Goal: Task Accomplishment & Management: Manage account settings

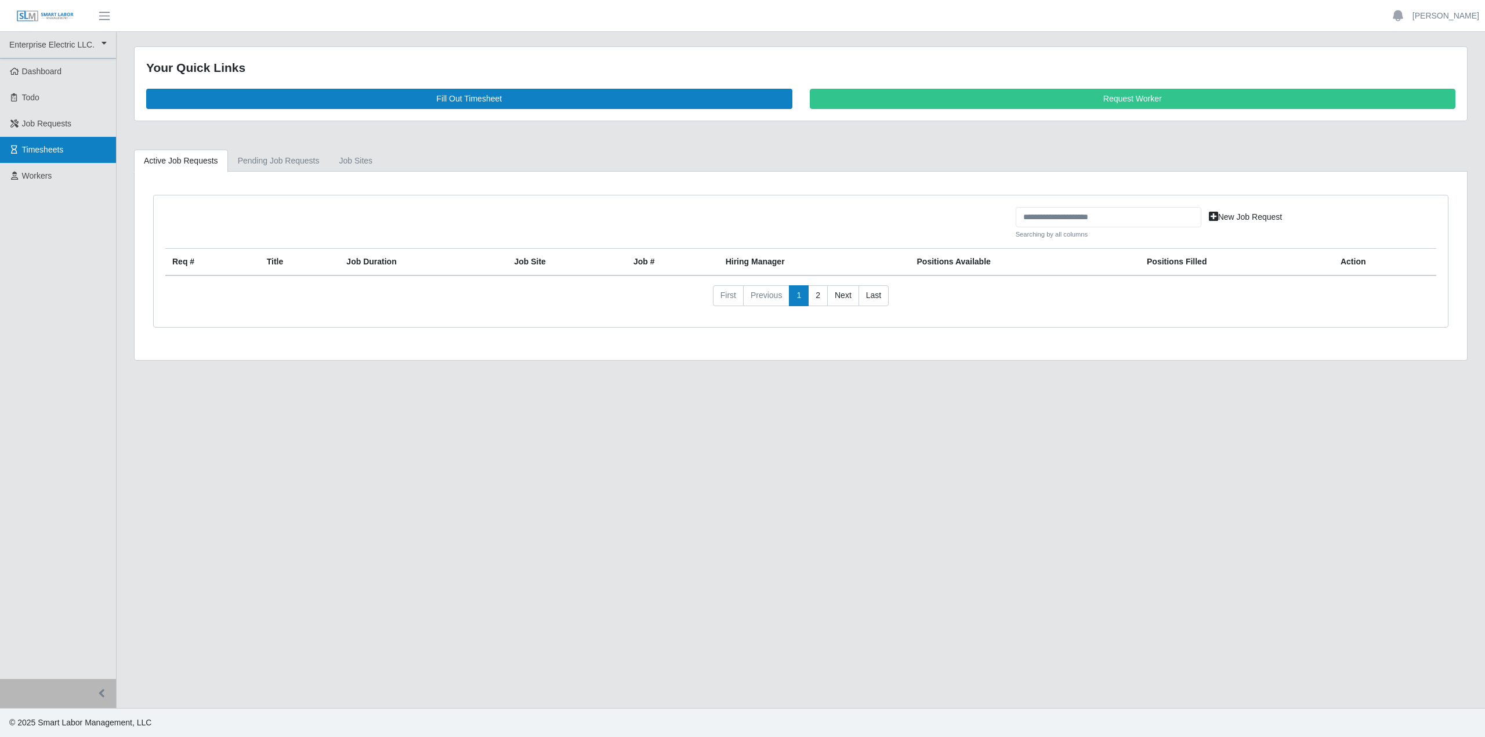
click at [40, 151] on span "Timesheets" at bounding box center [43, 149] width 42 height 9
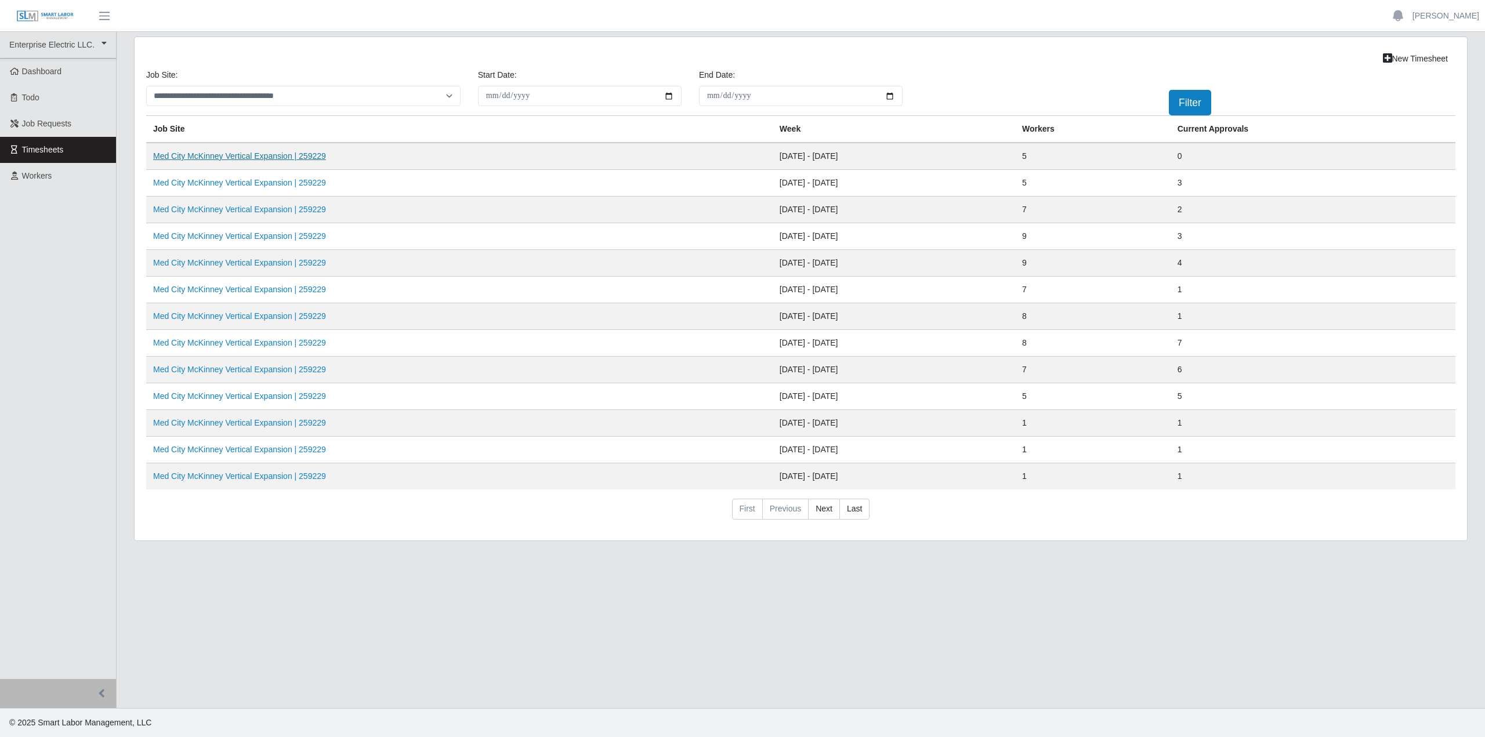
click at [237, 156] on link "Med City McKinney Vertical Expansion | 259229" at bounding box center [239, 155] width 173 height 9
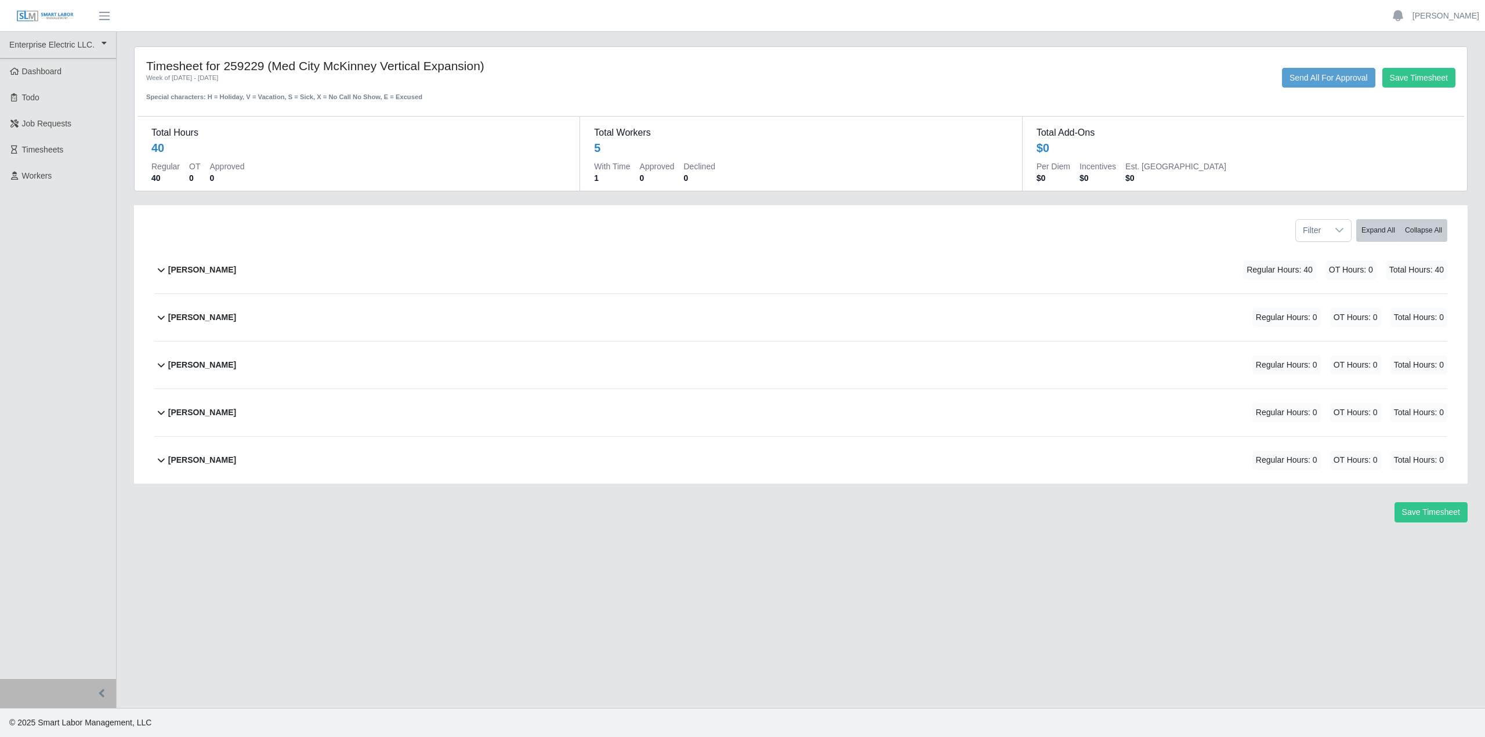
click at [171, 271] on b "Alliyah Soto" at bounding box center [202, 270] width 68 height 12
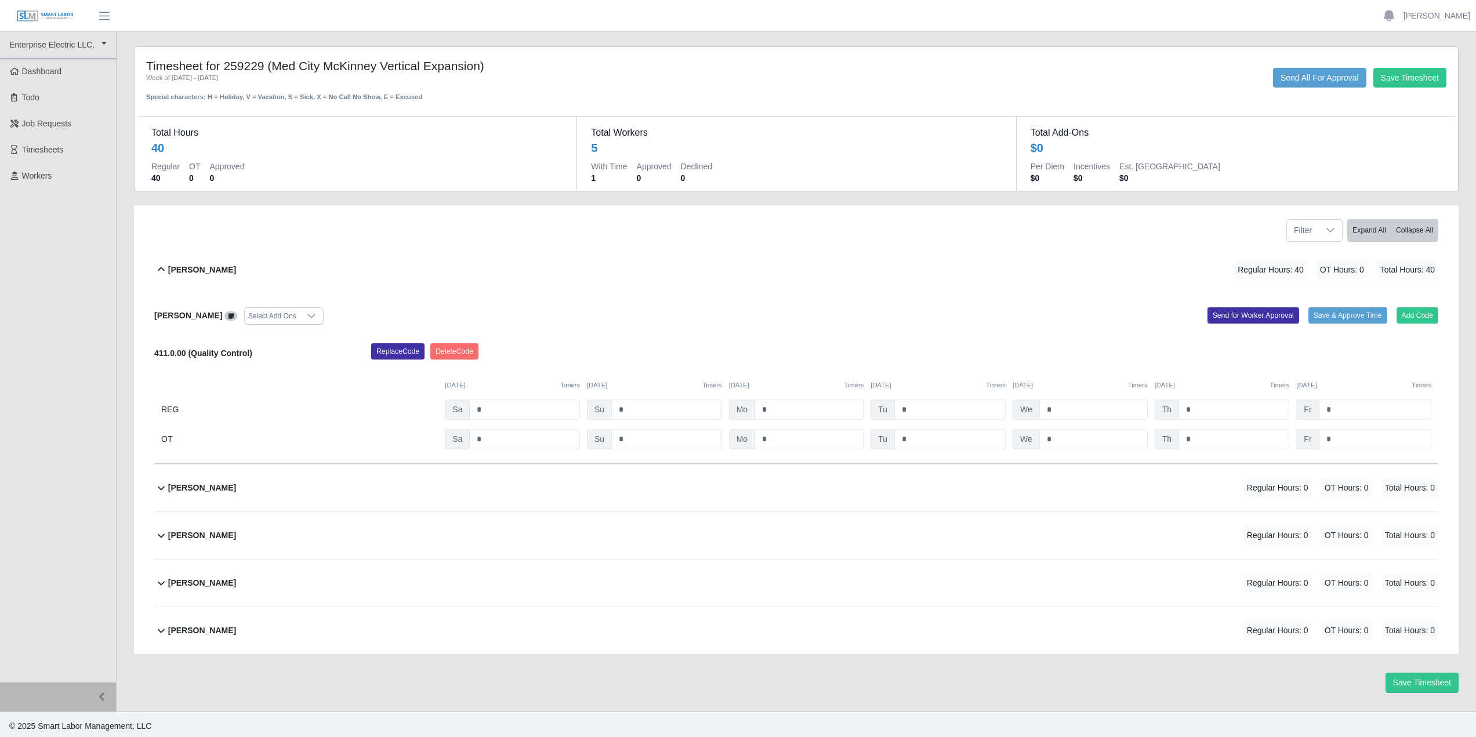
click at [950, 273] on div "Alliyah Soto Regular Hours: 40 OT Hours: 0 Total Hours: 40" at bounding box center [803, 270] width 1270 height 47
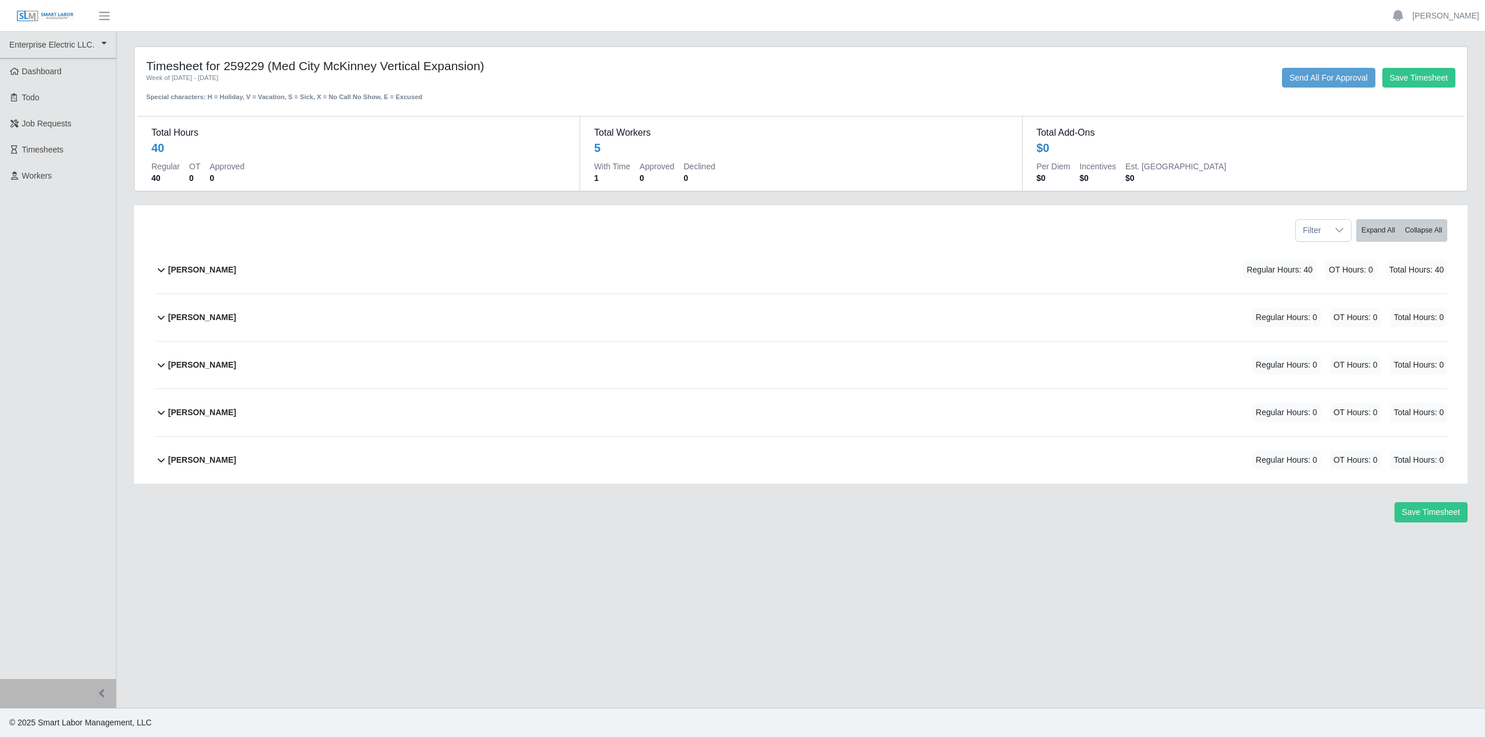
click at [163, 266] on icon at bounding box center [161, 270] width 14 height 14
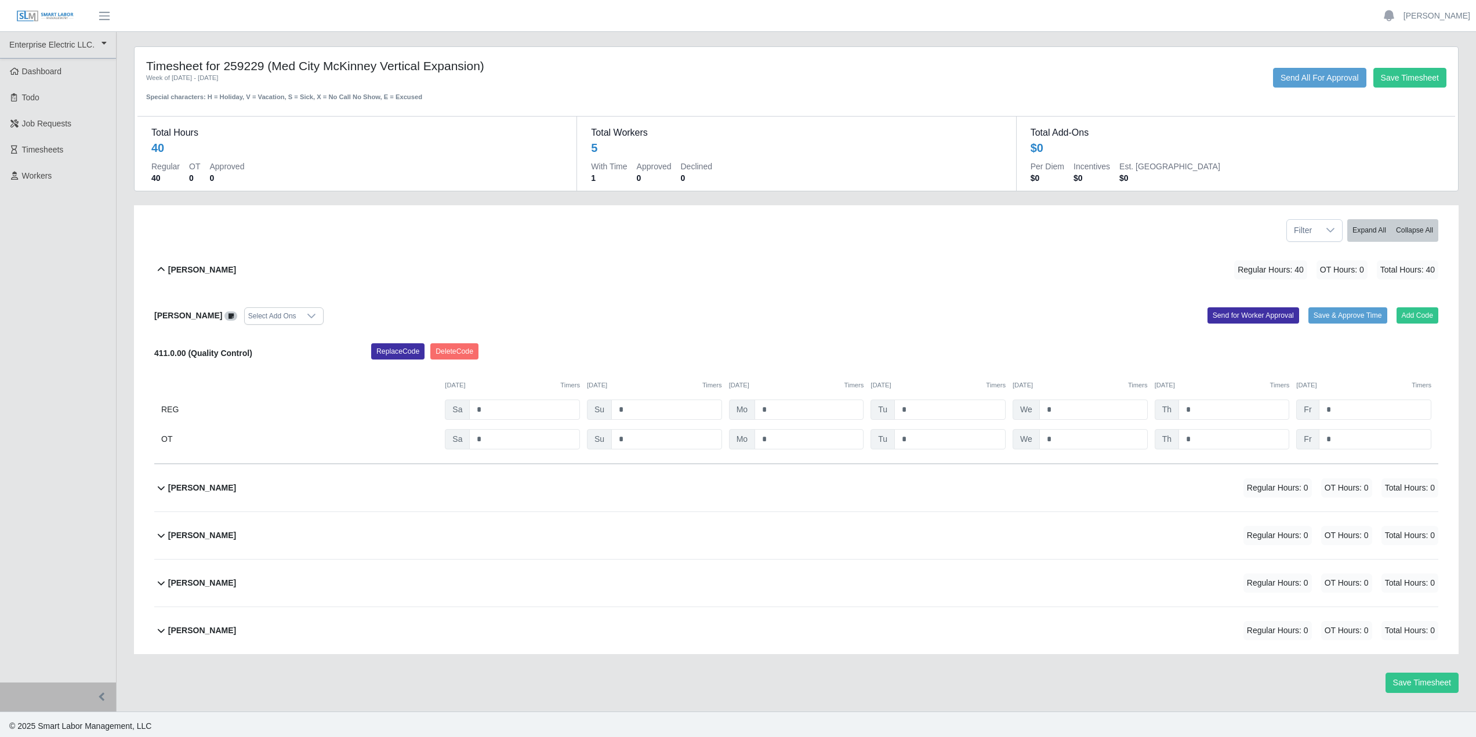
click at [790, 276] on div "Alliyah Soto Regular Hours: 40 OT Hours: 0 Total Hours: 40" at bounding box center [803, 270] width 1270 height 47
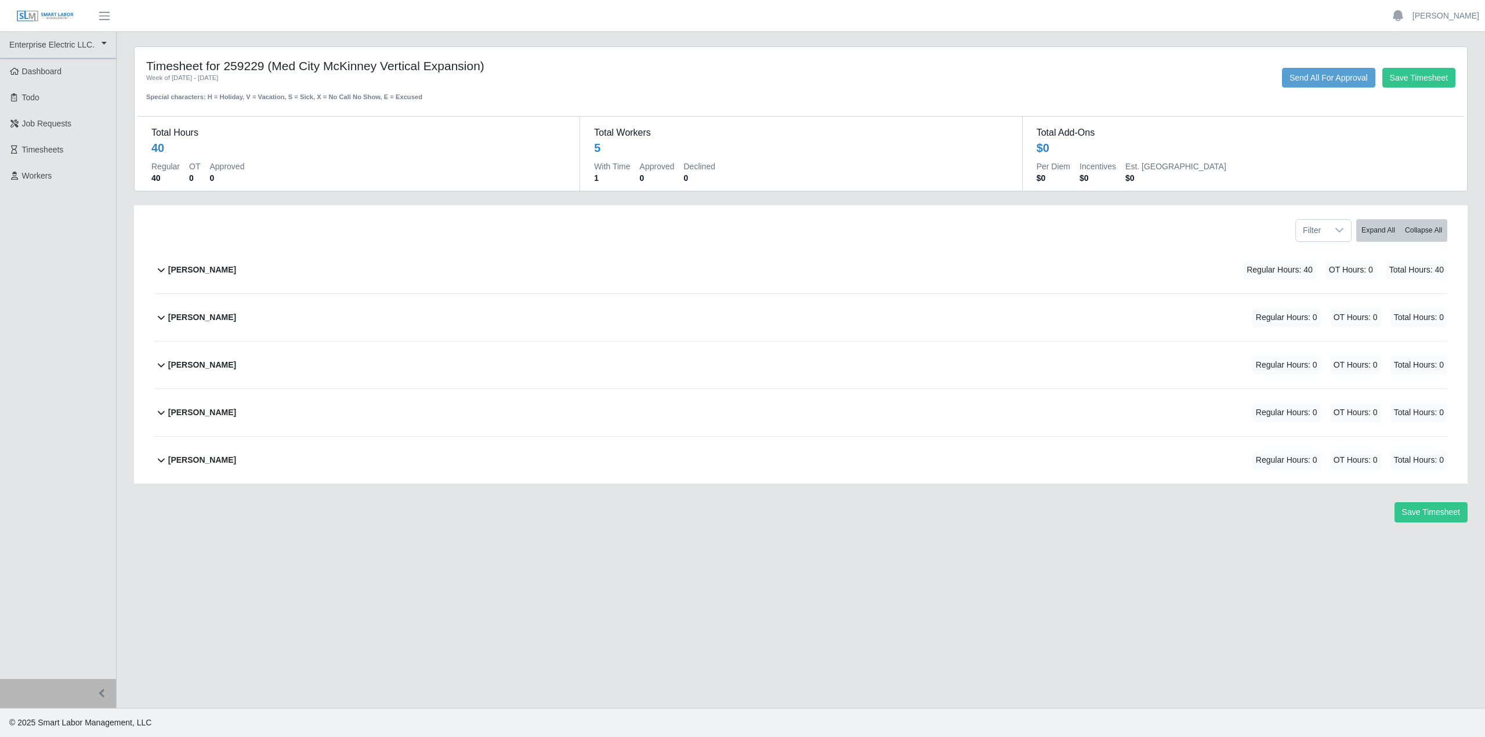
click at [171, 269] on b "Alliyah Soto" at bounding box center [202, 270] width 68 height 12
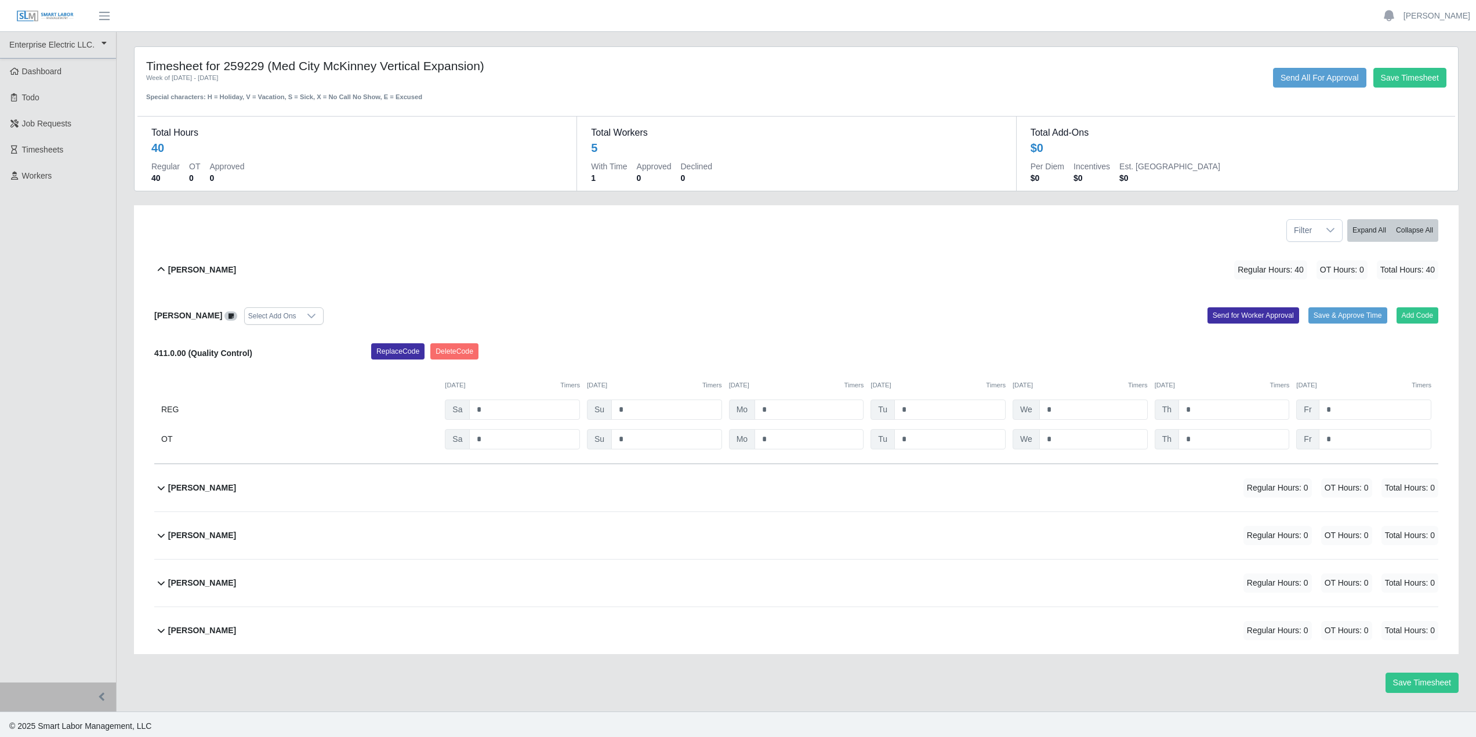
click at [164, 271] on icon at bounding box center [161, 270] width 14 height 14
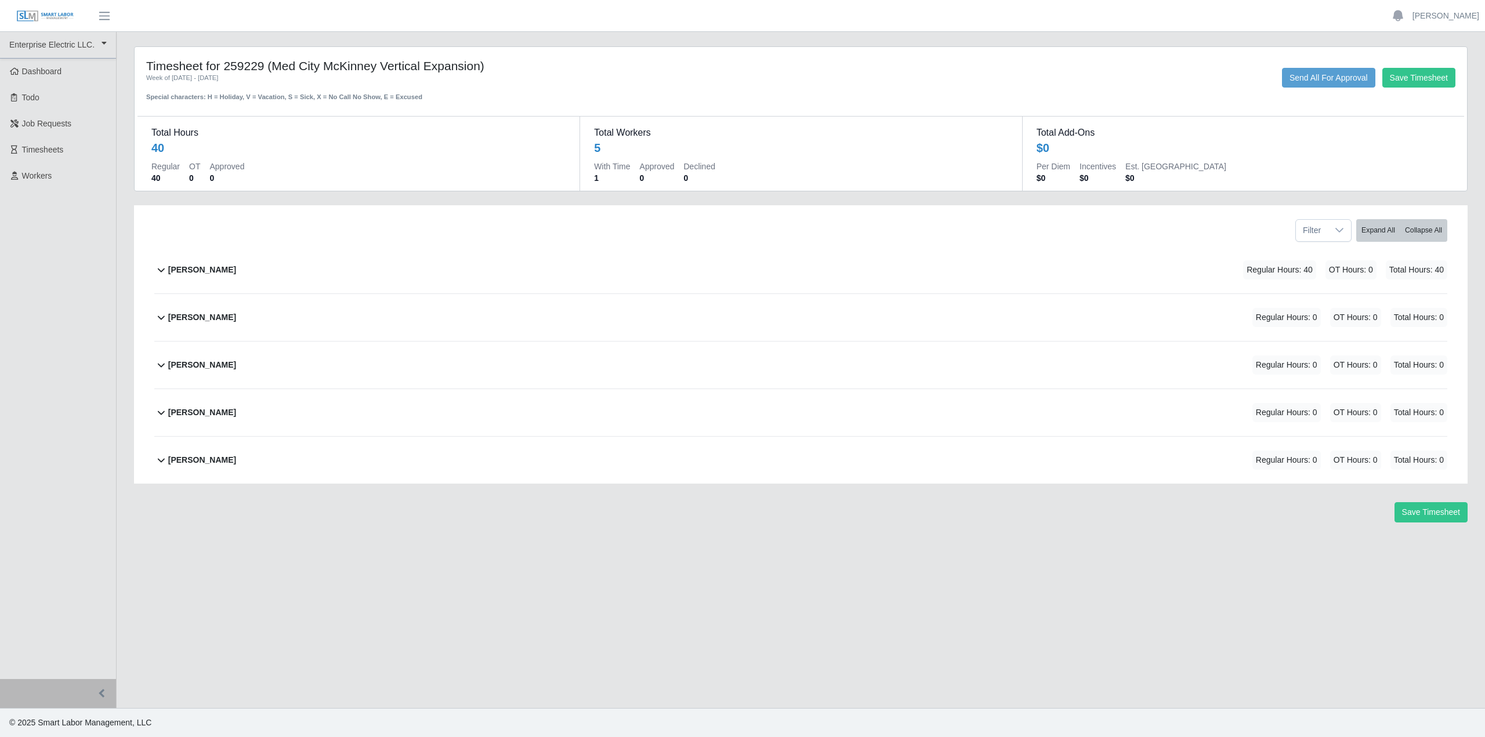
click at [177, 318] on b "Anthony Salinas" at bounding box center [202, 317] width 68 height 12
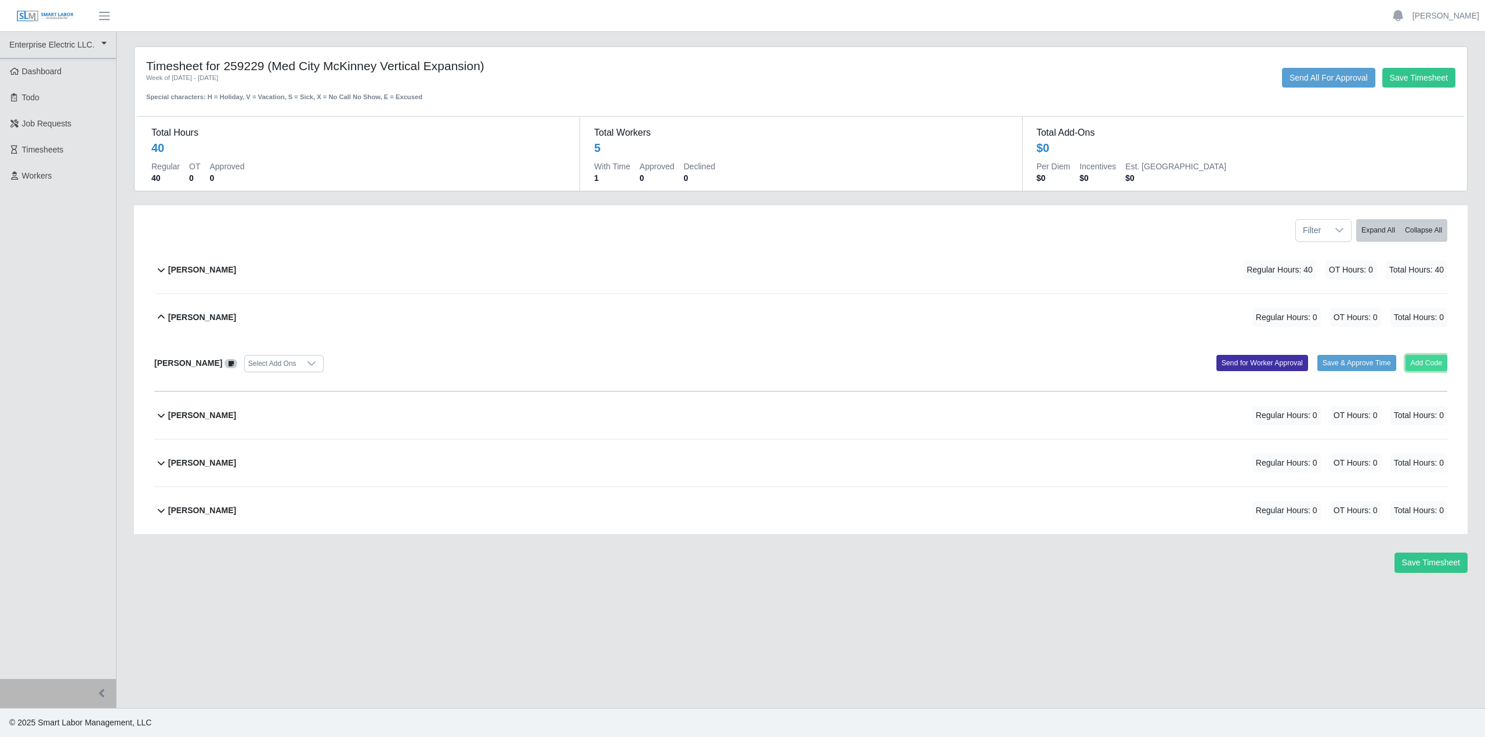
click at [1421, 363] on button "Add Code" at bounding box center [1426, 363] width 42 height 16
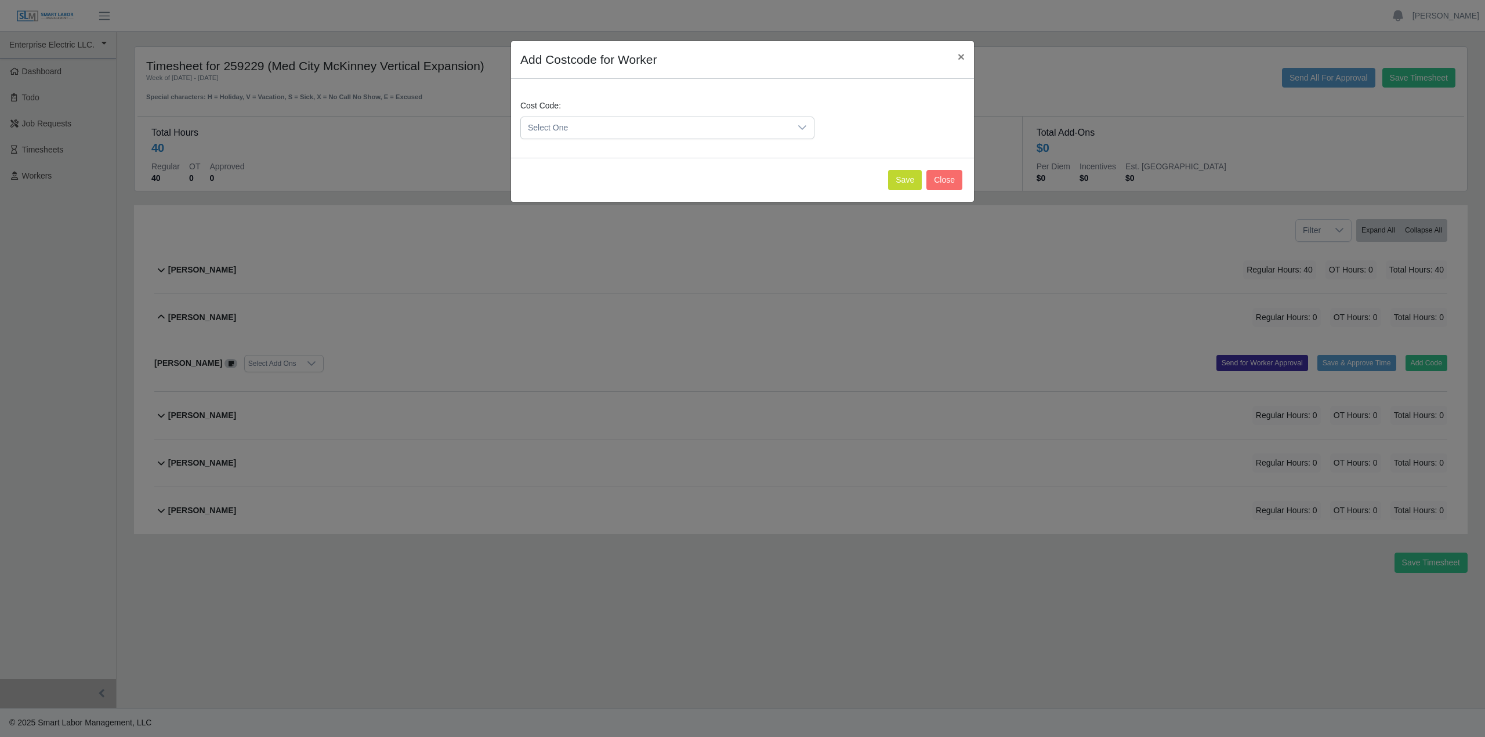
click at [800, 129] on icon at bounding box center [802, 127] width 9 height 9
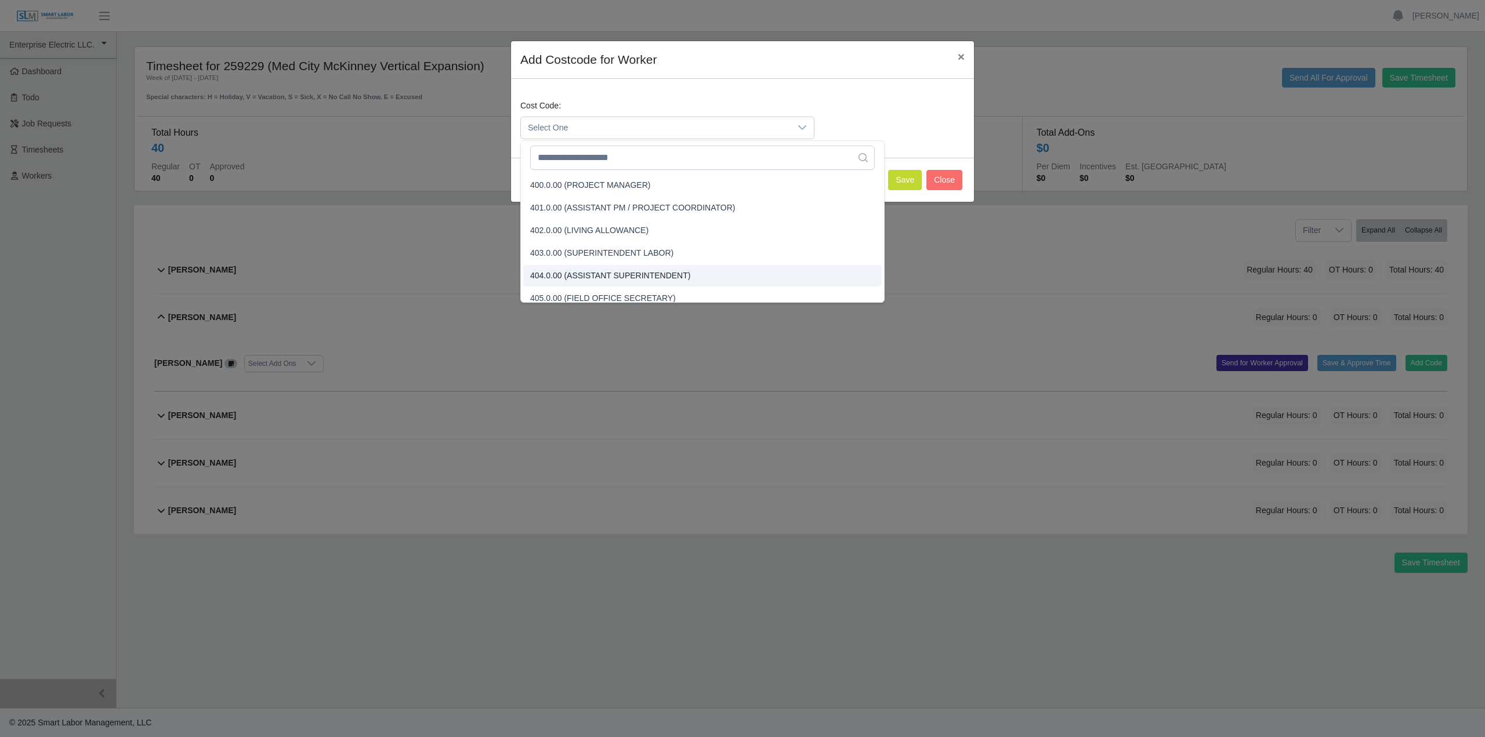
click at [1016, 261] on div "Add Costcode for Worker × Cost Code: Select One Save Close" at bounding box center [742, 368] width 1485 height 737
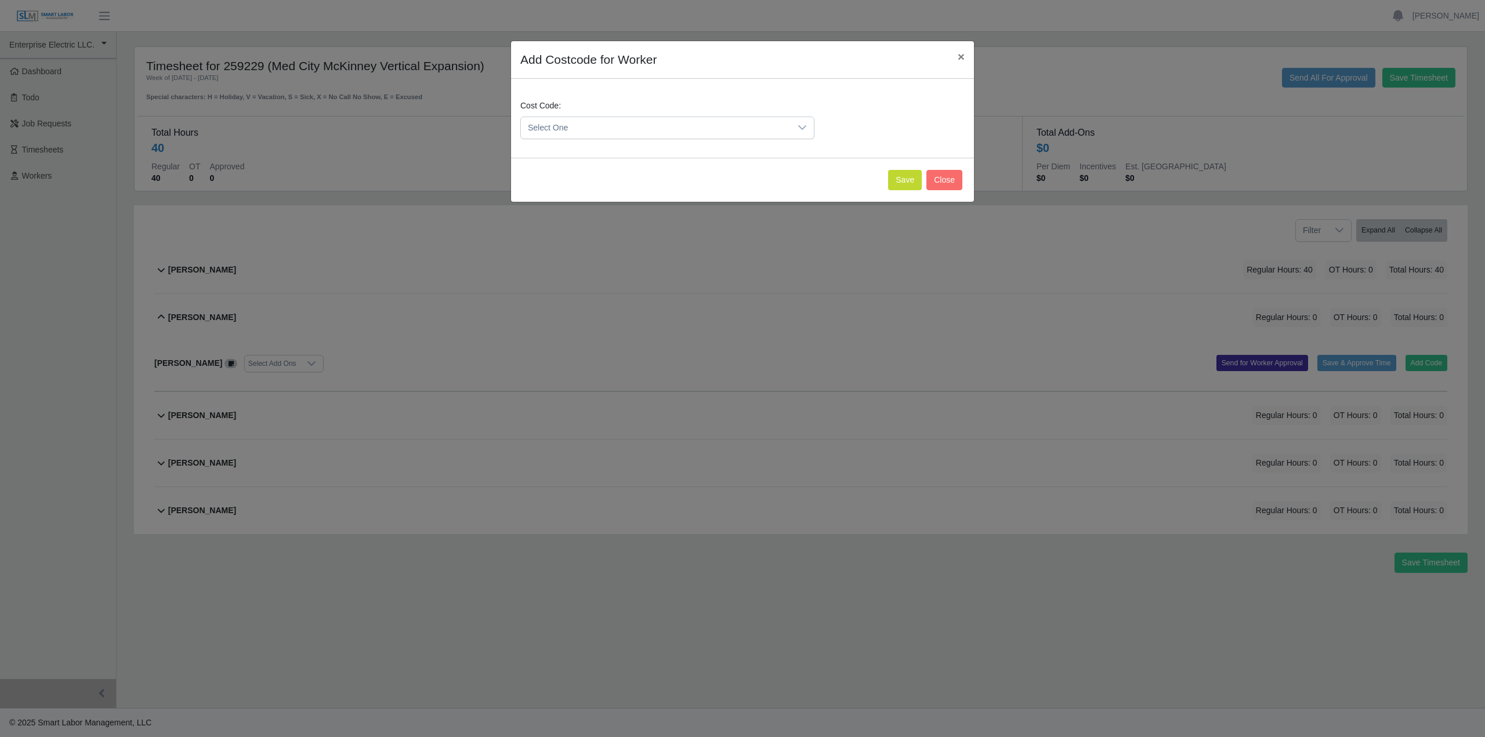
click at [801, 132] on icon at bounding box center [802, 127] width 9 height 9
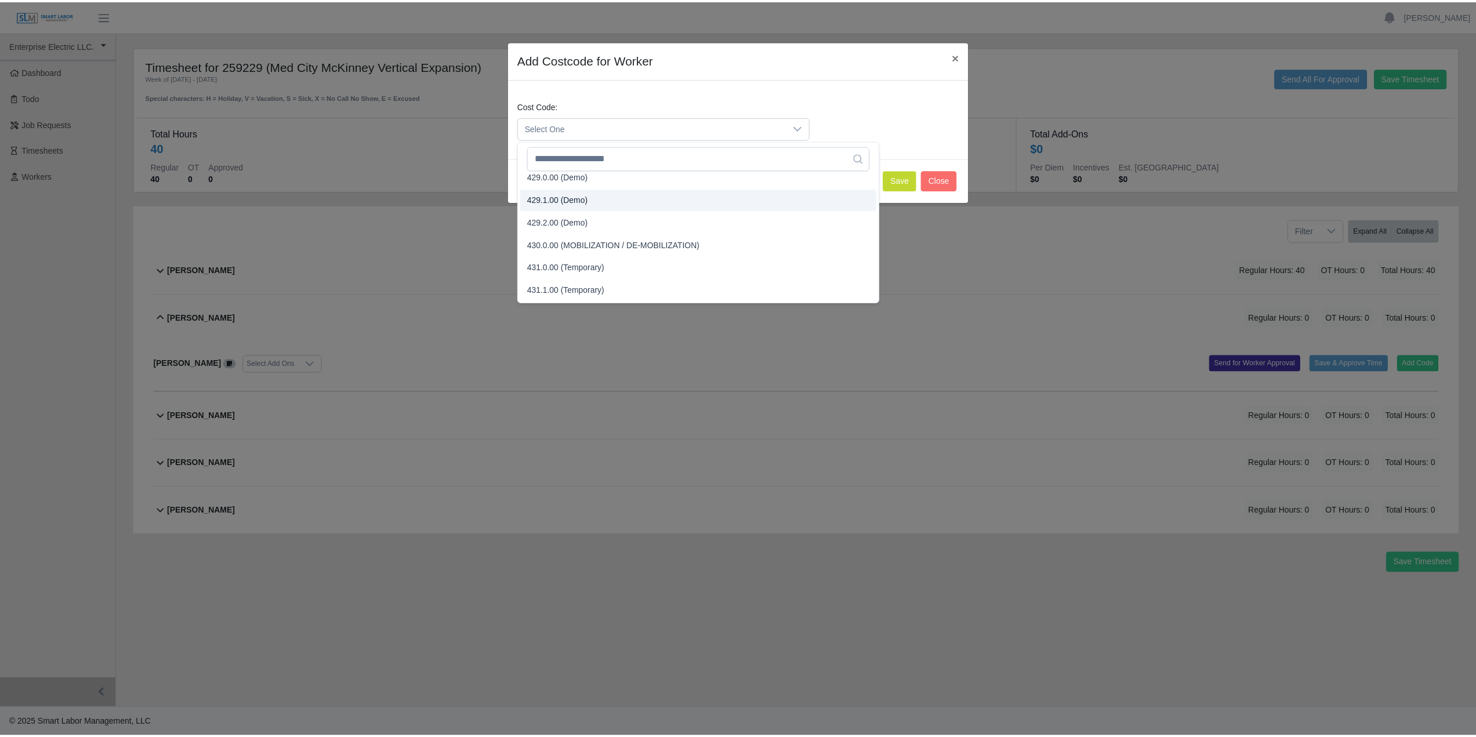
scroll to position [1160, 0]
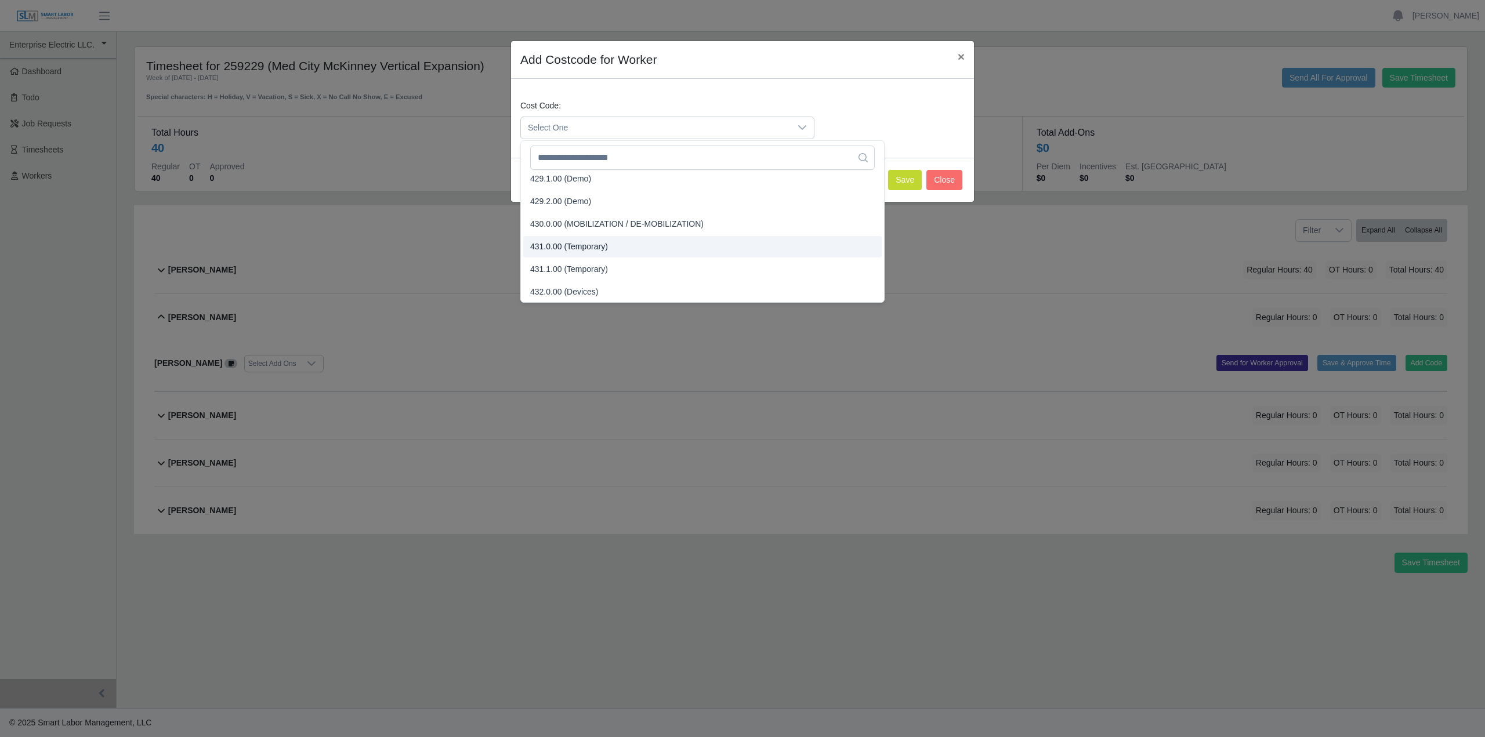
click at [537, 246] on span "431.0.00 (Temporary)" at bounding box center [569, 247] width 78 height 12
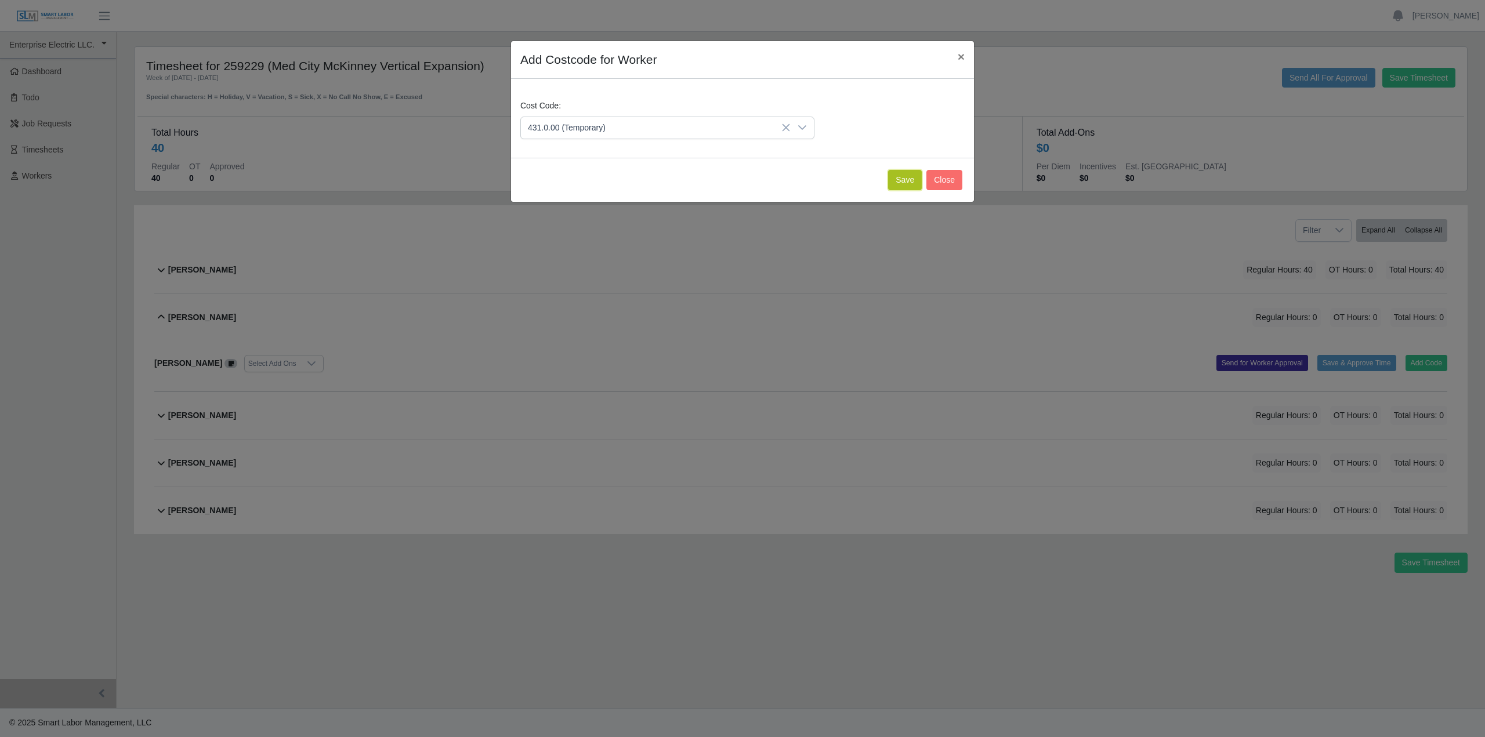
click at [908, 182] on button "Save" at bounding box center [905, 180] width 34 height 20
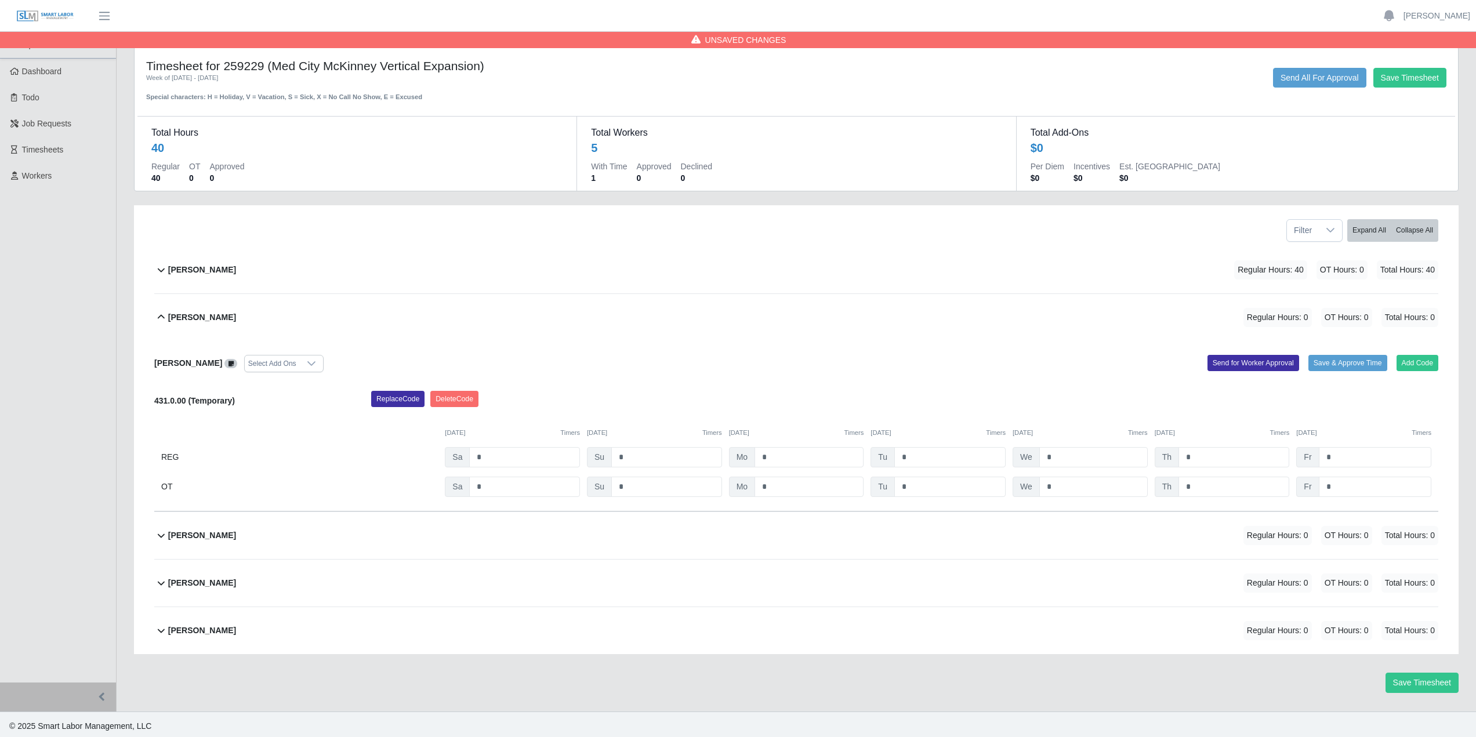
scroll to position [3, 0]
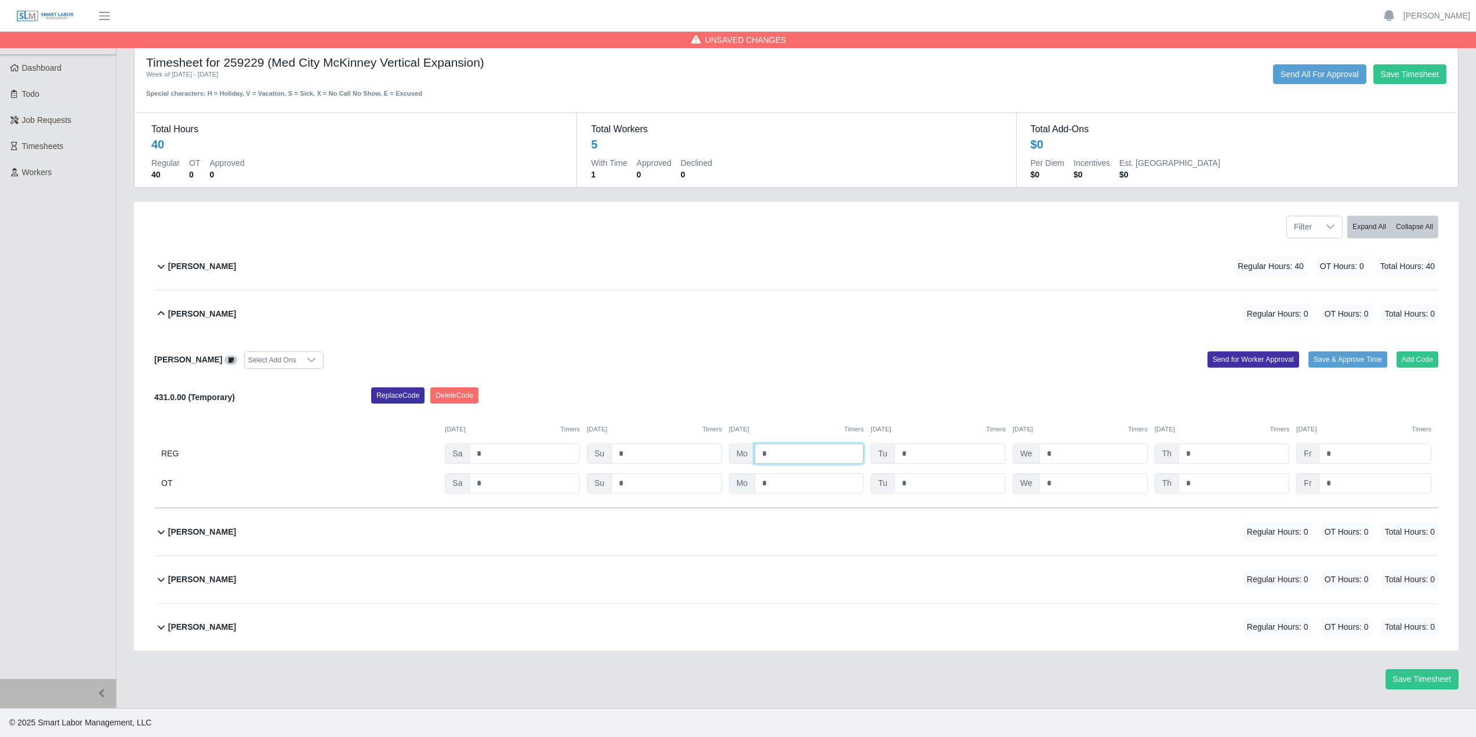
click at [776, 457] on input "*" at bounding box center [809, 454] width 109 height 20
type input "*"
click at [918, 459] on input "*" at bounding box center [949, 454] width 111 height 20
type input "*"
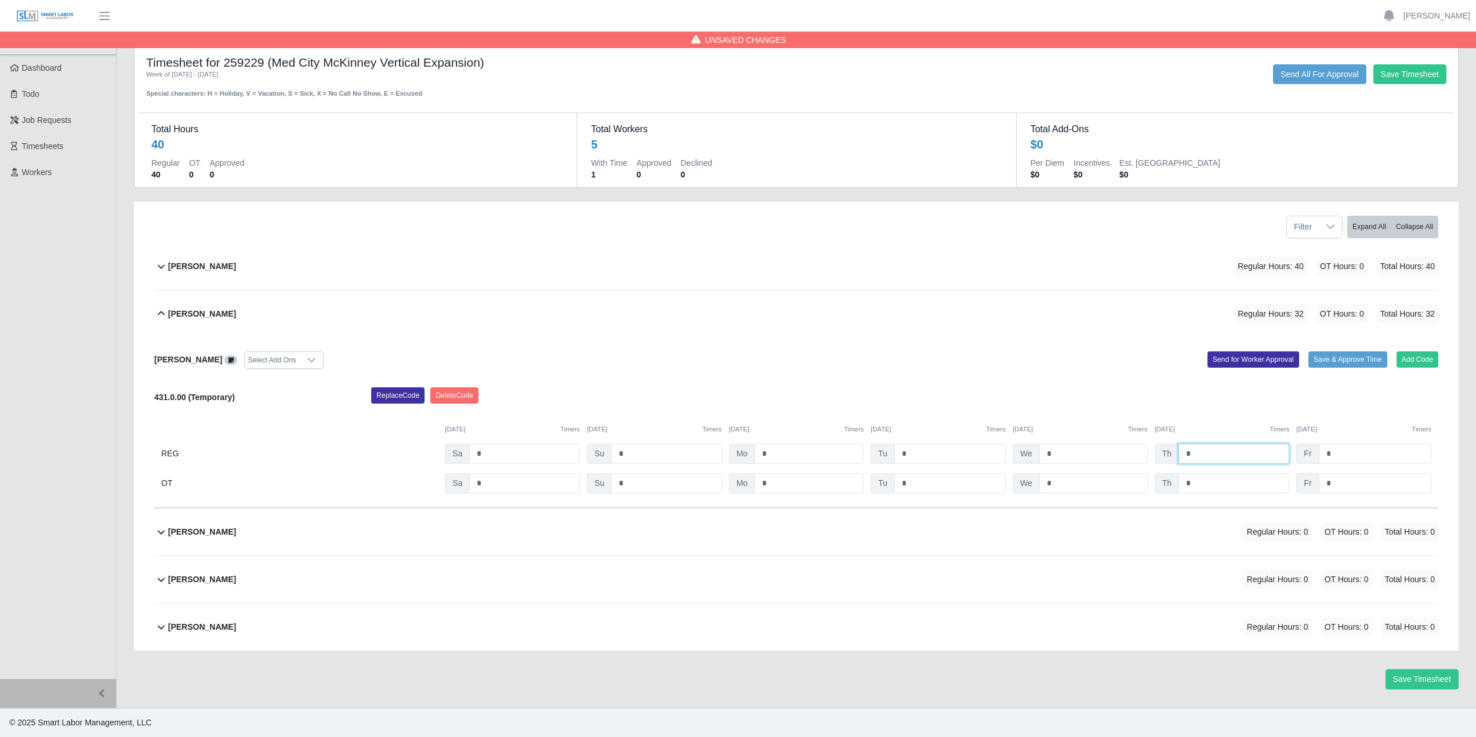
type input "*"
click at [392, 532] on div "Arabella Jove Regular Hours: 0 OT Hours: 0 Total Hours: 0" at bounding box center [803, 532] width 1270 height 47
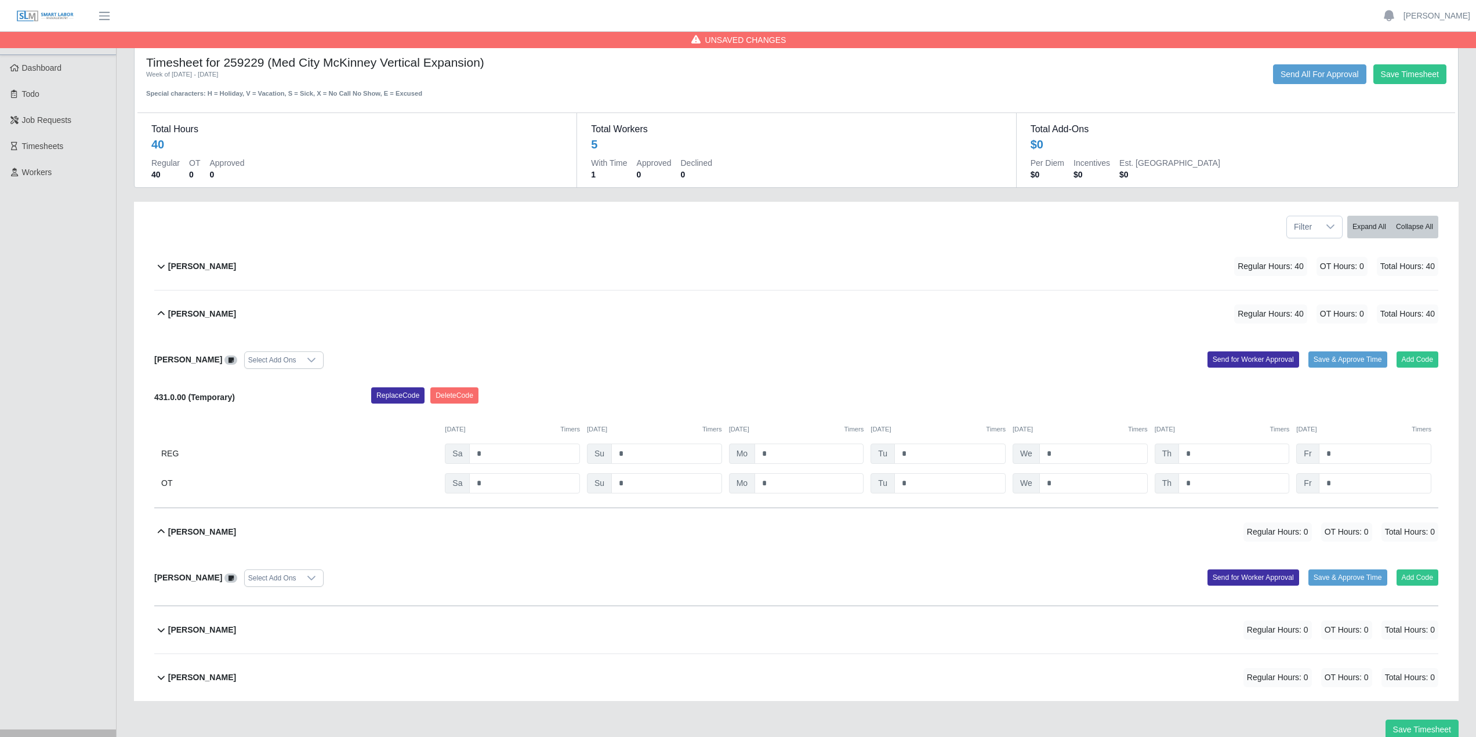
scroll to position [54, 0]
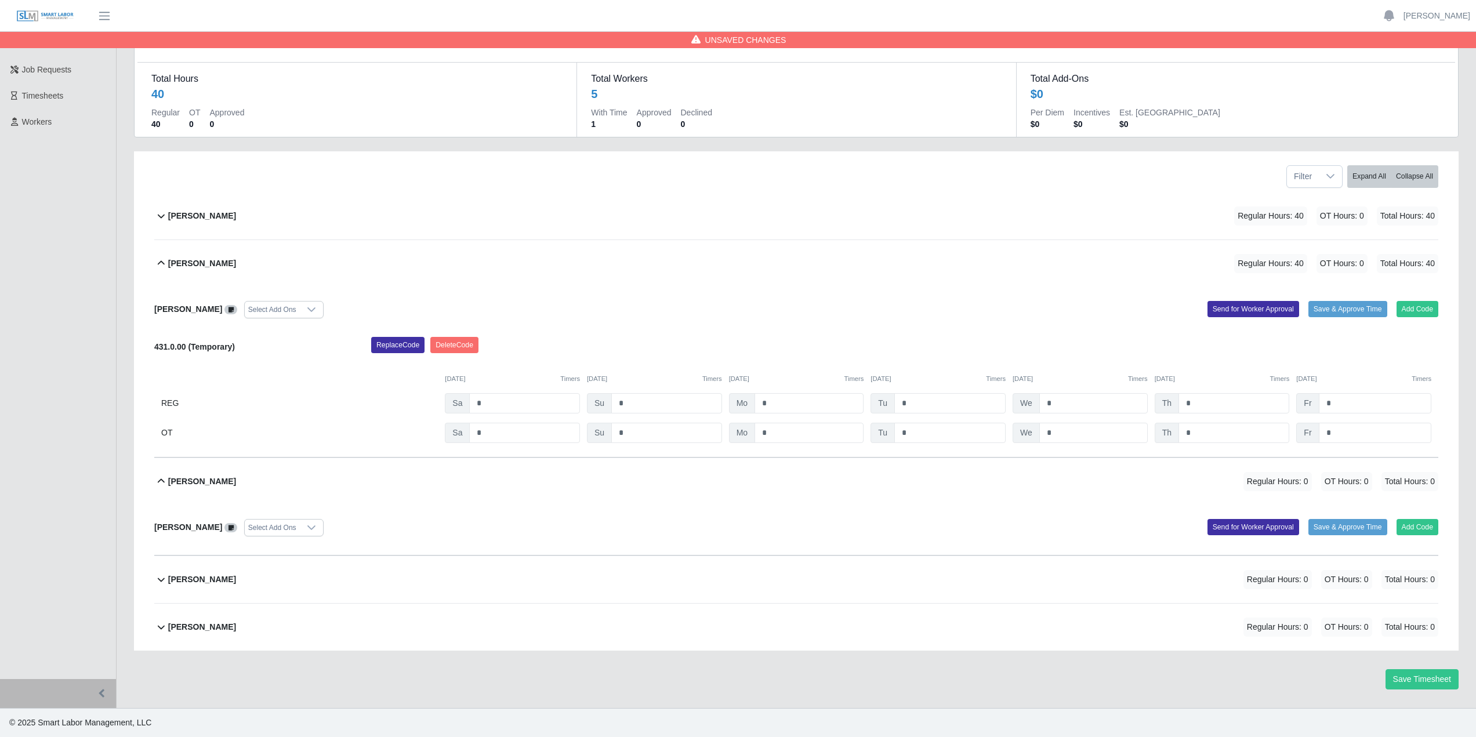
click at [168, 579] on b "Gabriel Garcia" at bounding box center [202, 580] width 68 height 12
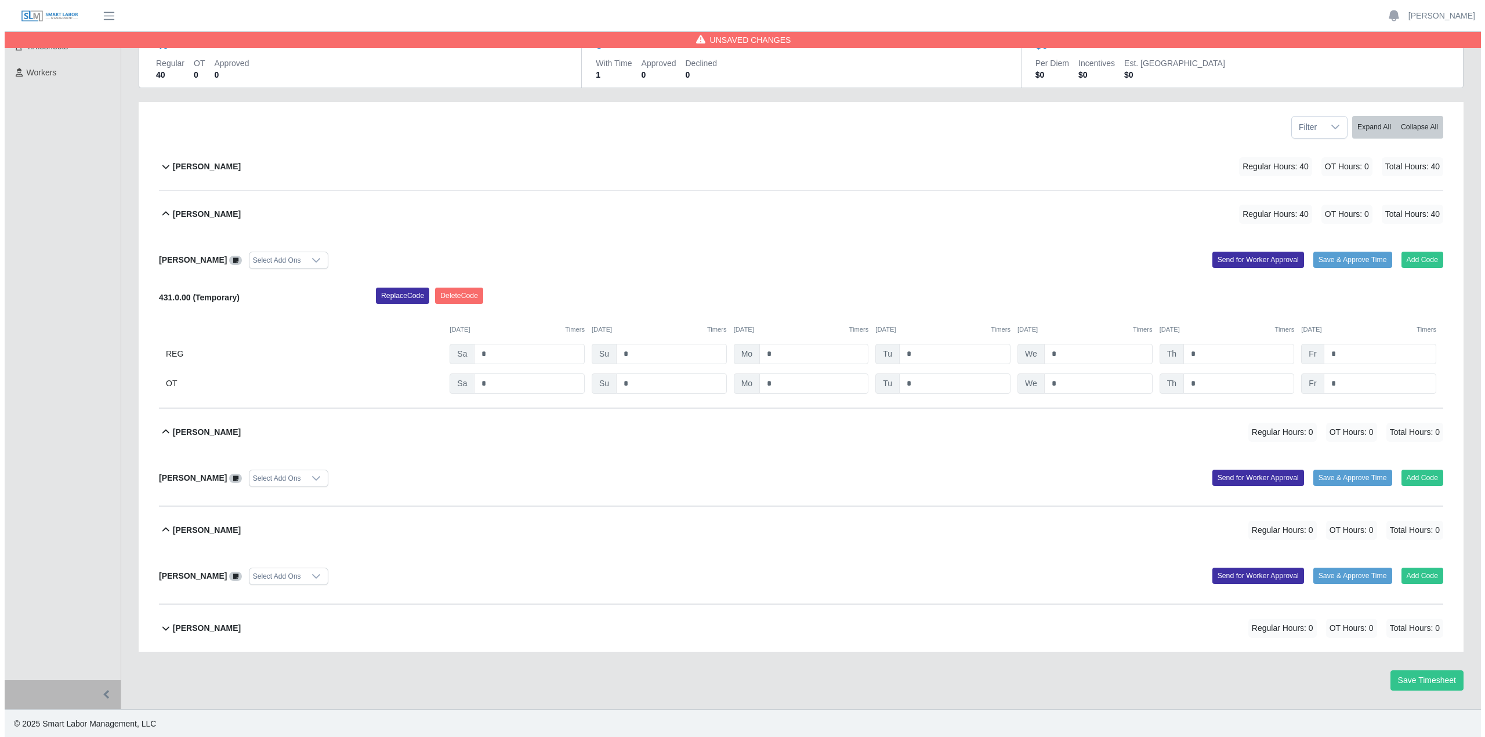
scroll to position [104, 0]
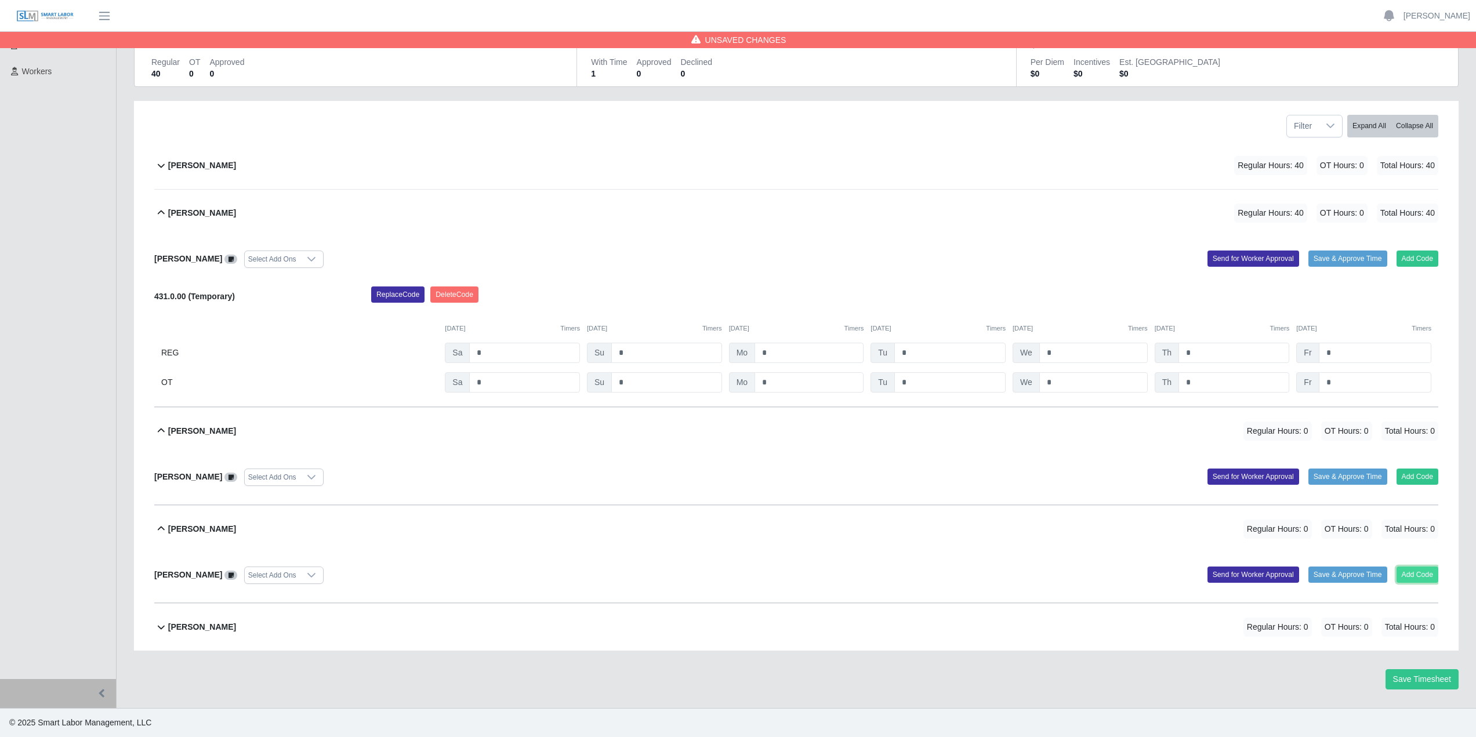
click at [1412, 573] on button "Add Code" at bounding box center [1418, 575] width 42 height 16
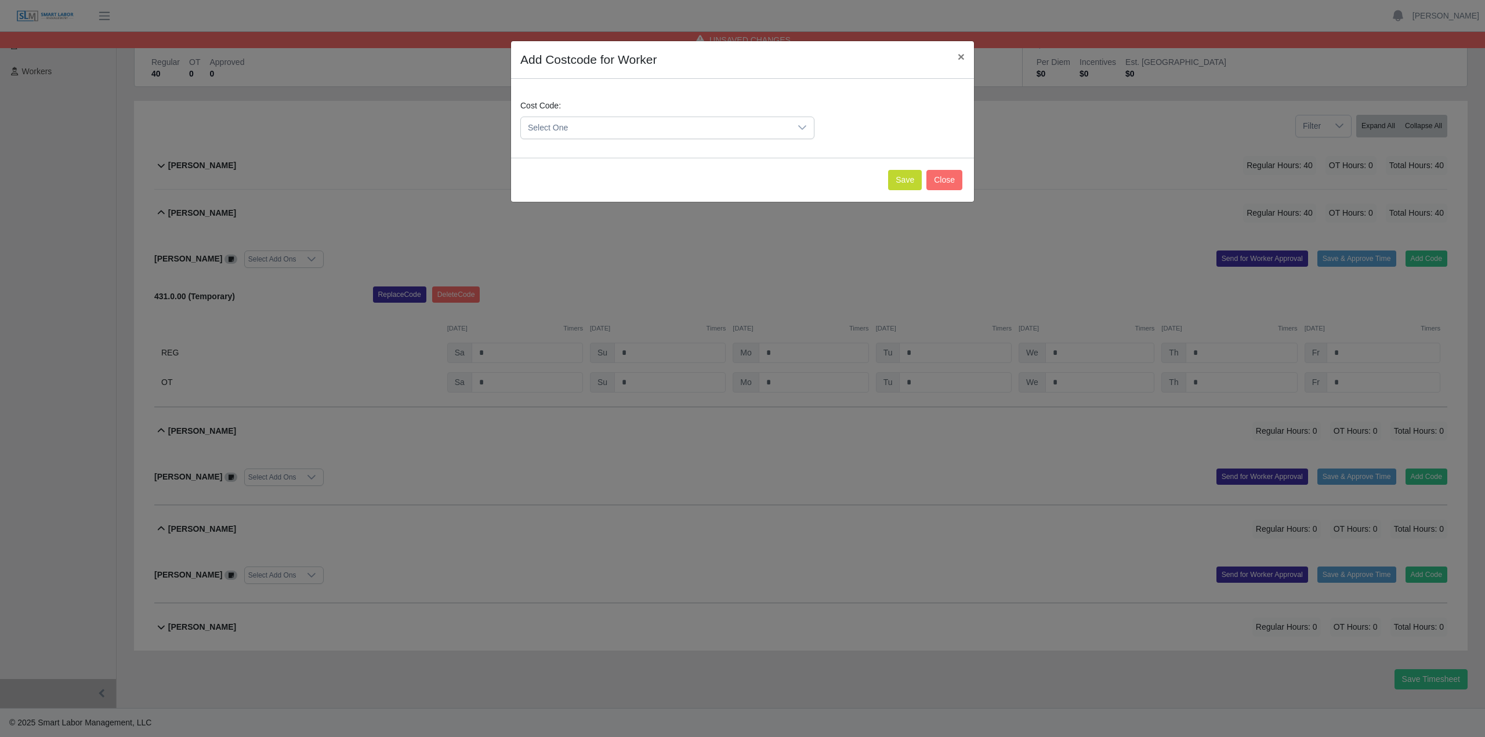
click at [649, 124] on span "Select One" at bounding box center [656, 127] width 270 height 21
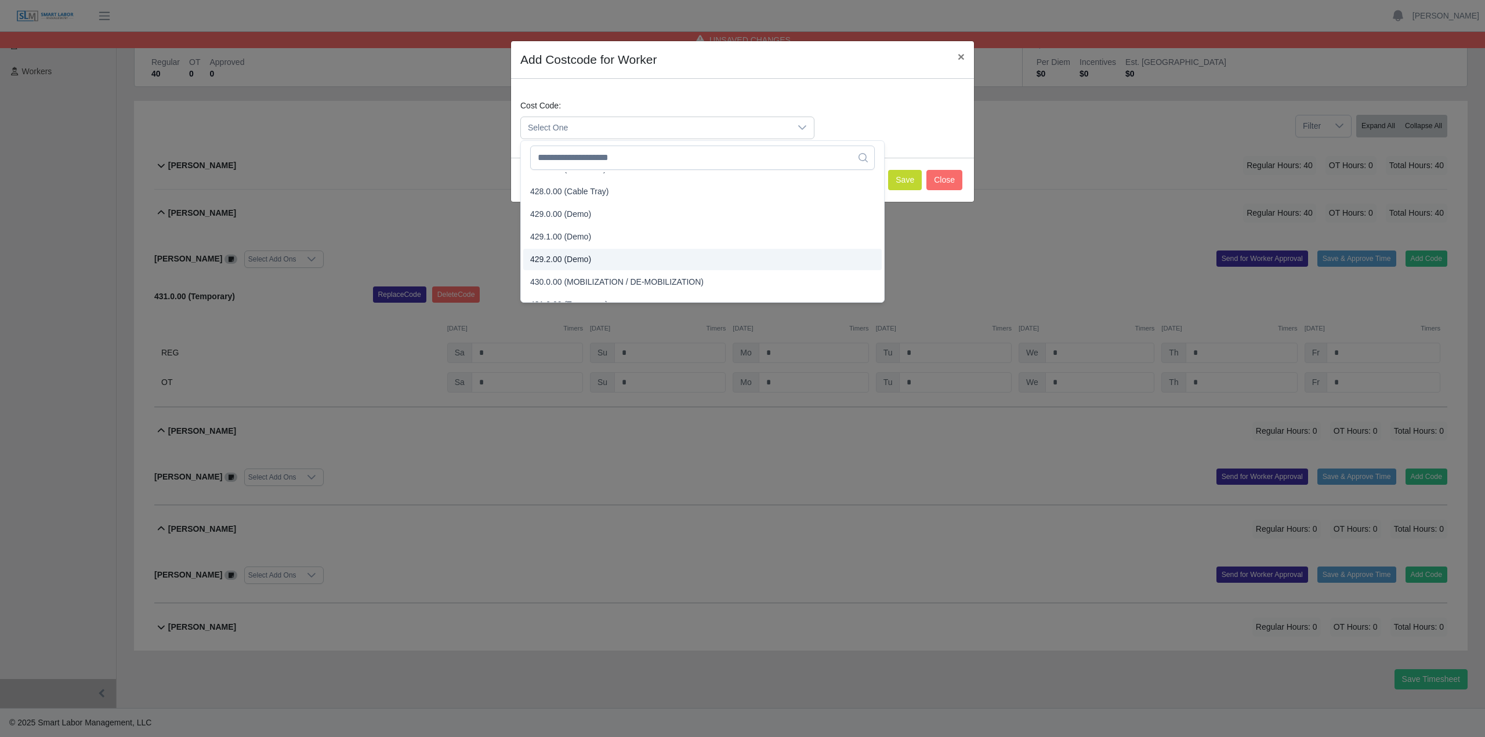
scroll to position [1160, 0]
click at [561, 246] on span "431.0.00 (Temporary)" at bounding box center [569, 247] width 78 height 12
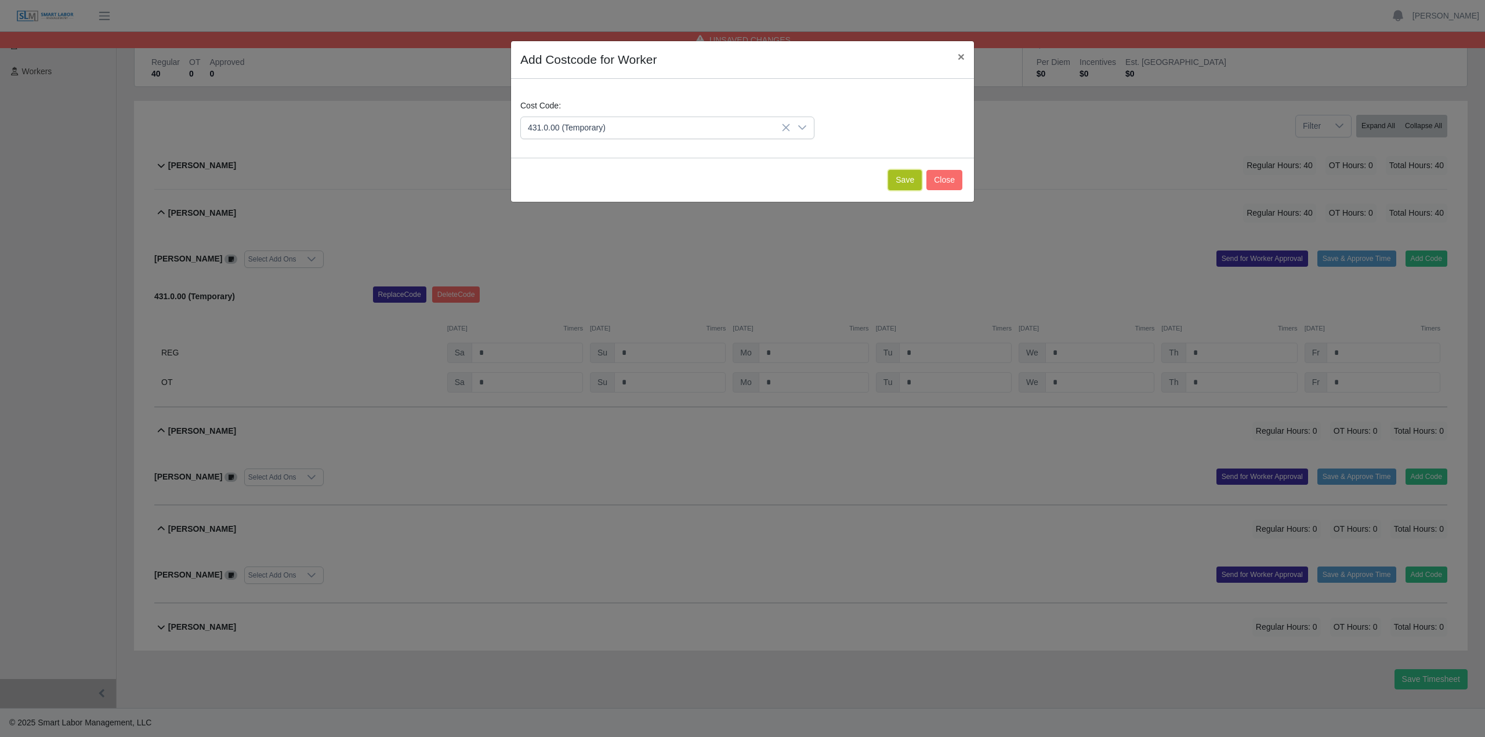
click at [905, 180] on button "Save" at bounding box center [905, 180] width 34 height 20
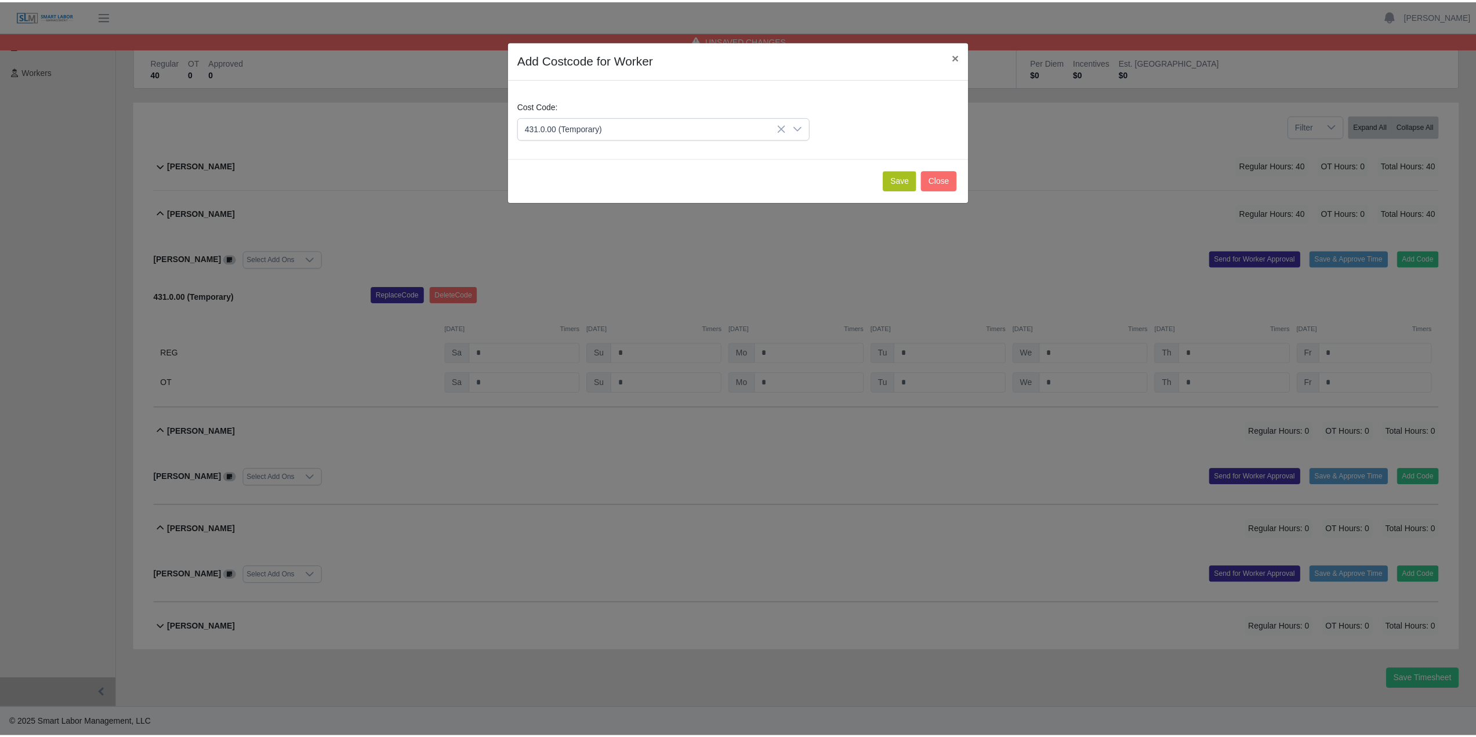
scroll to position [224, 0]
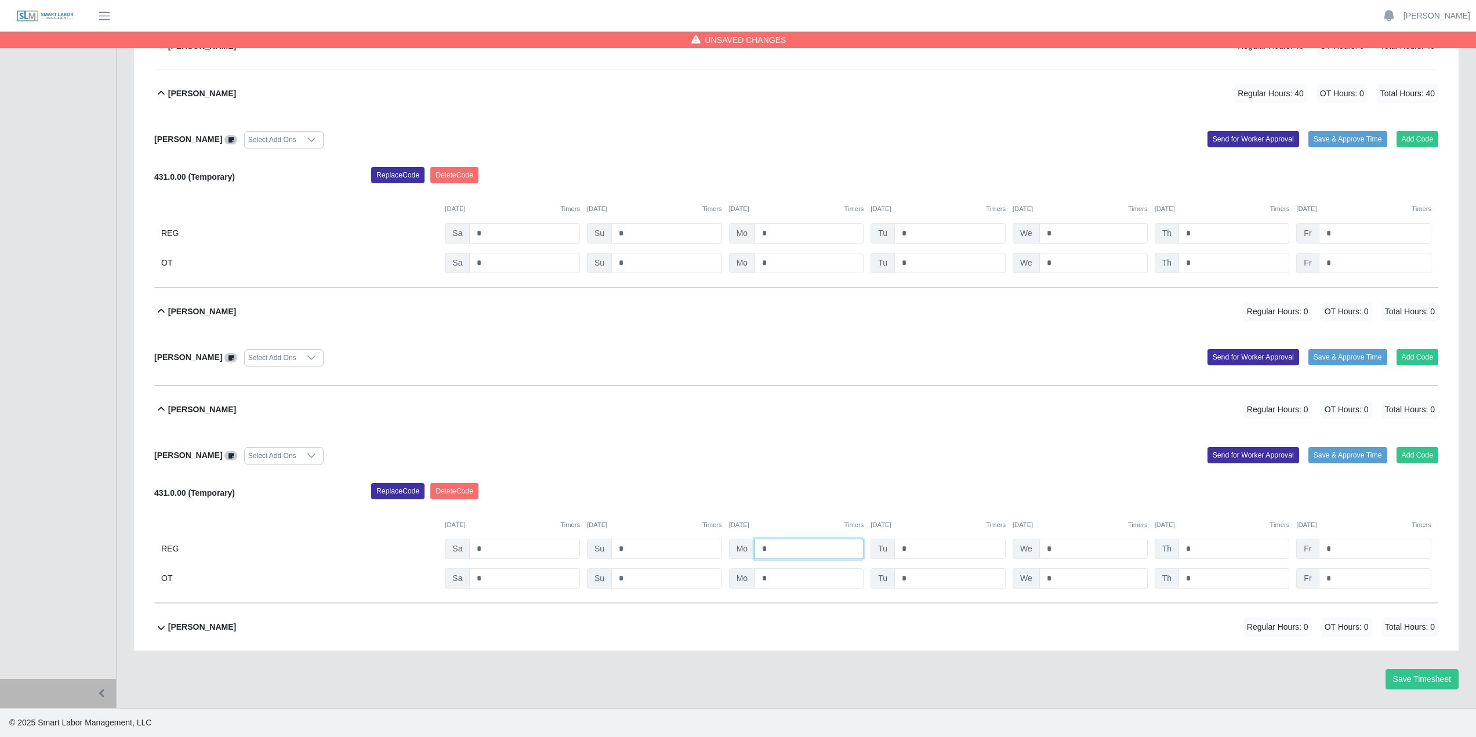
click at [776, 552] on input "*" at bounding box center [809, 549] width 109 height 20
type input "*"
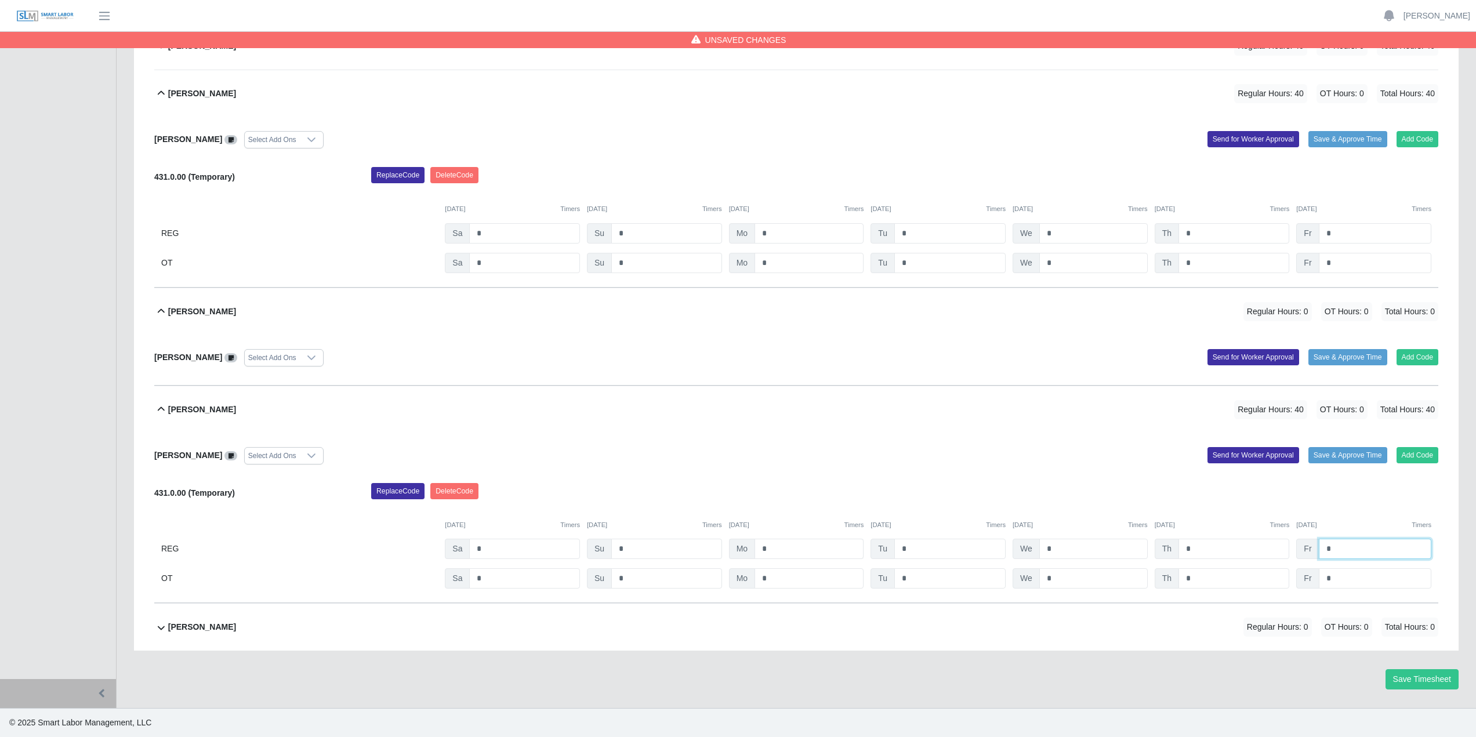
type input "*"
click at [161, 628] on icon at bounding box center [161, 628] width 14 height 14
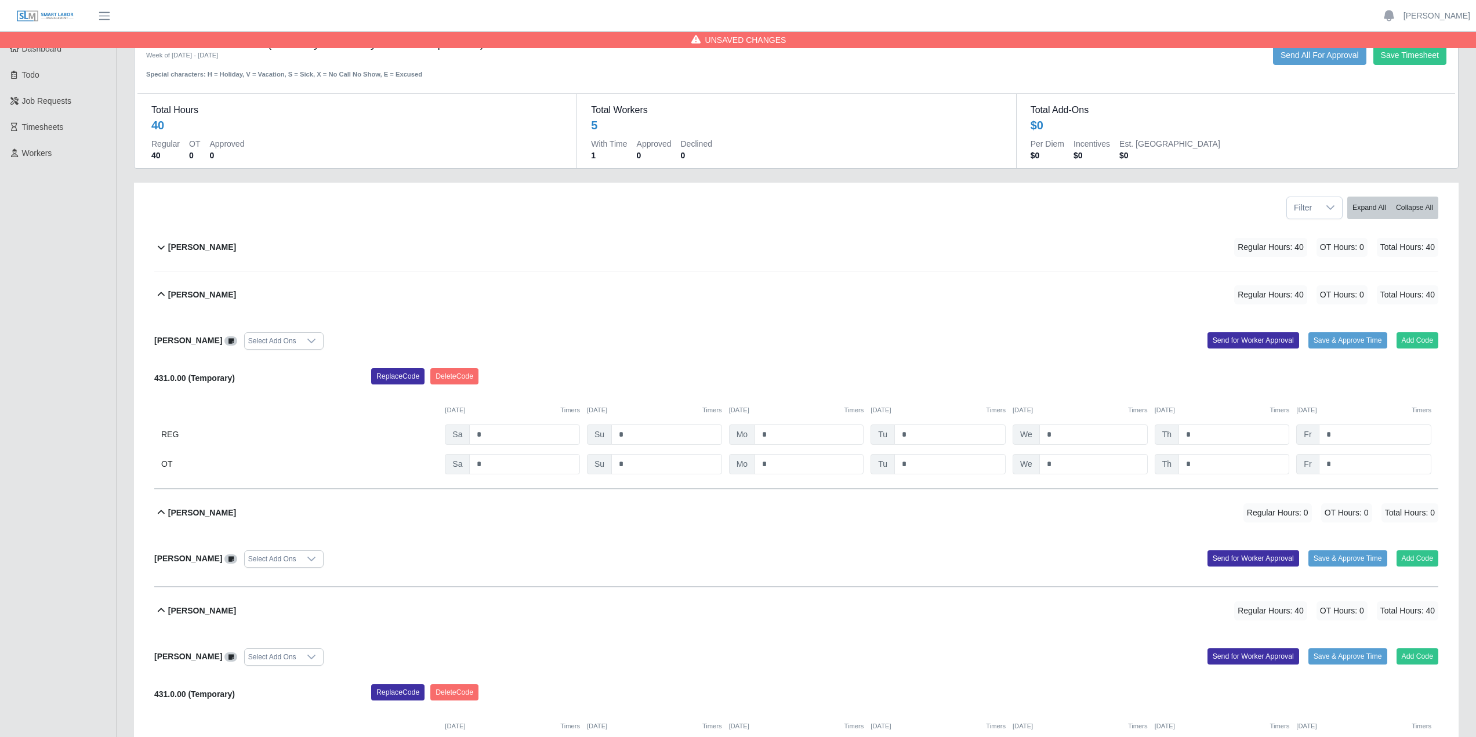
scroll to position [0, 0]
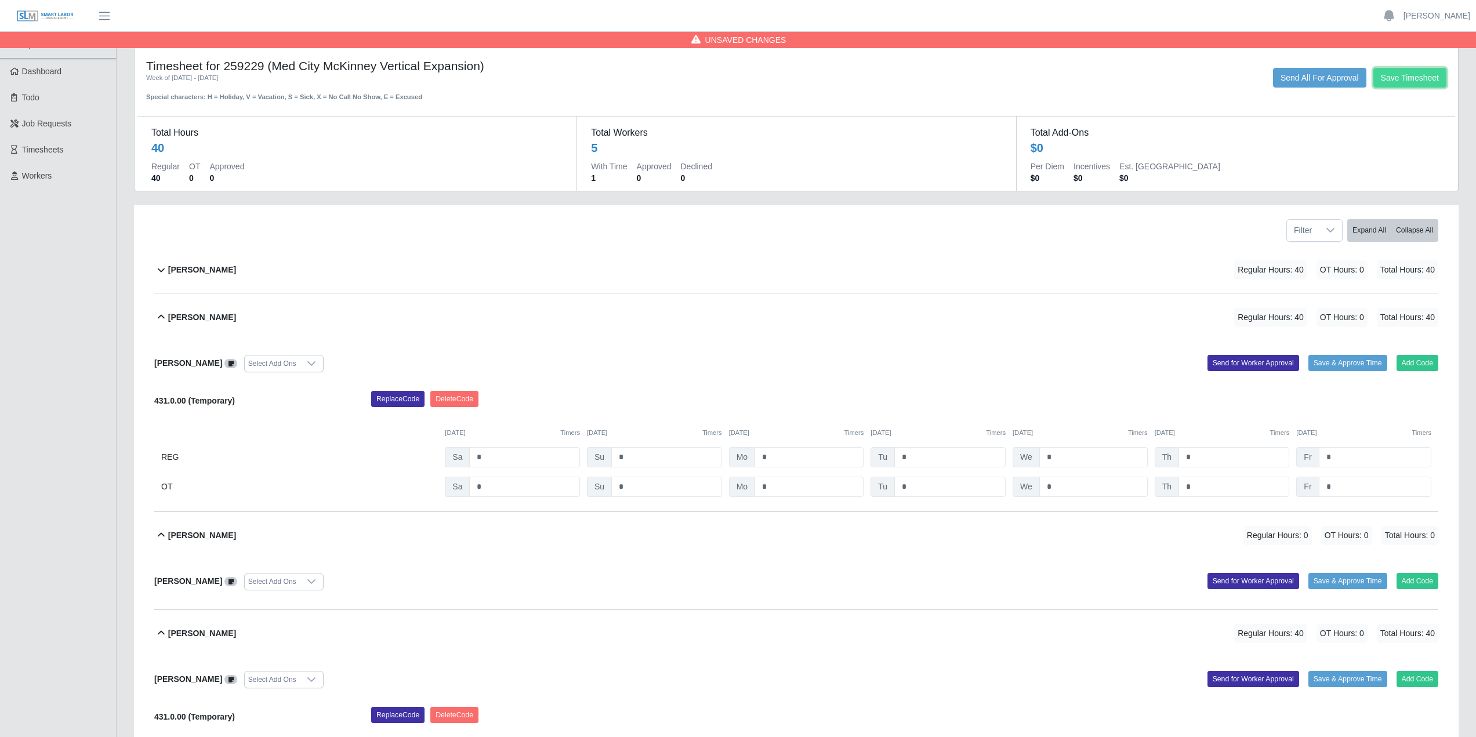
click at [1394, 78] on button "Save Timesheet" at bounding box center [1410, 78] width 73 height 20
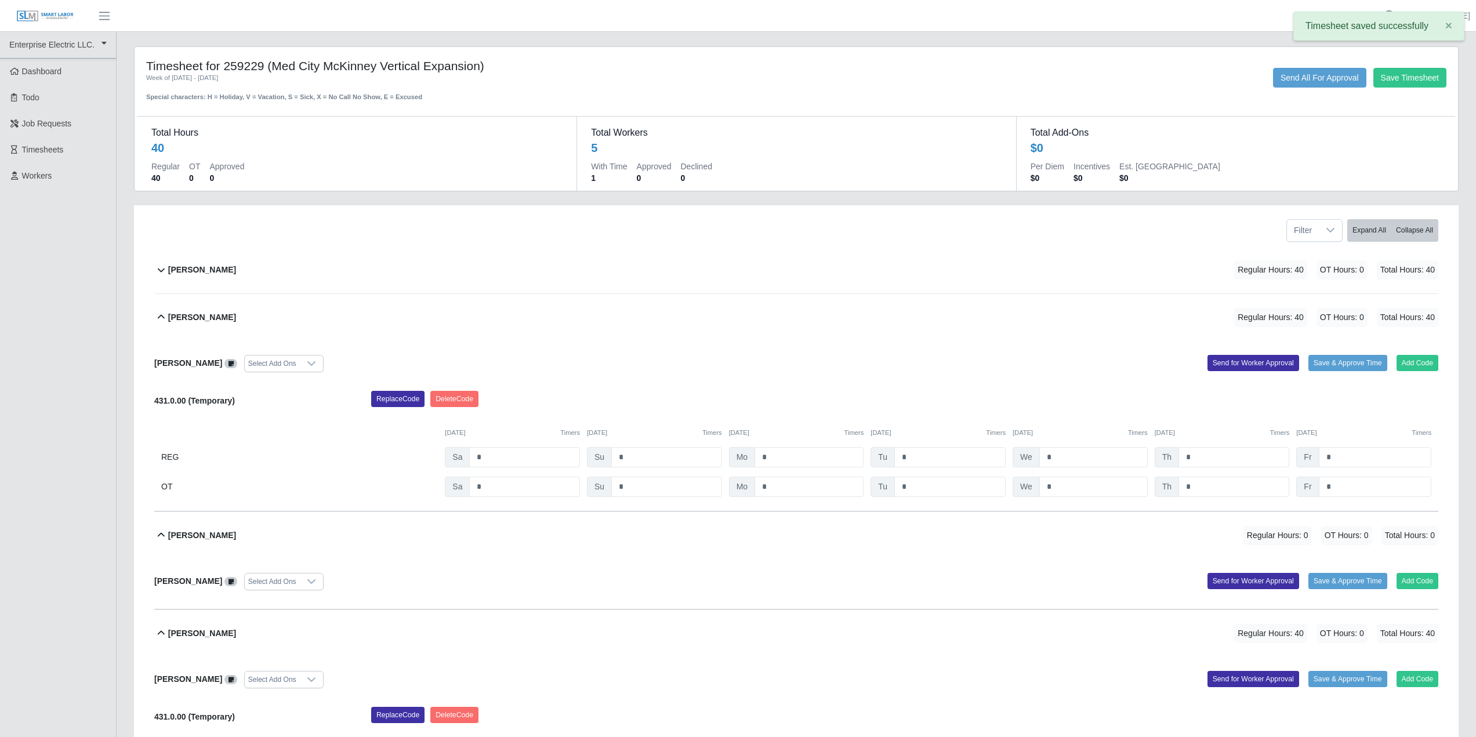
click at [1148, 84] on div "Save Timesheet Send All For Approval" at bounding box center [1071, 78] width 769 height 20
click at [1405, 74] on button "Save Timesheet" at bounding box center [1410, 78] width 73 height 20
